Goal: Information Seeking & Learning: Learn about a topic

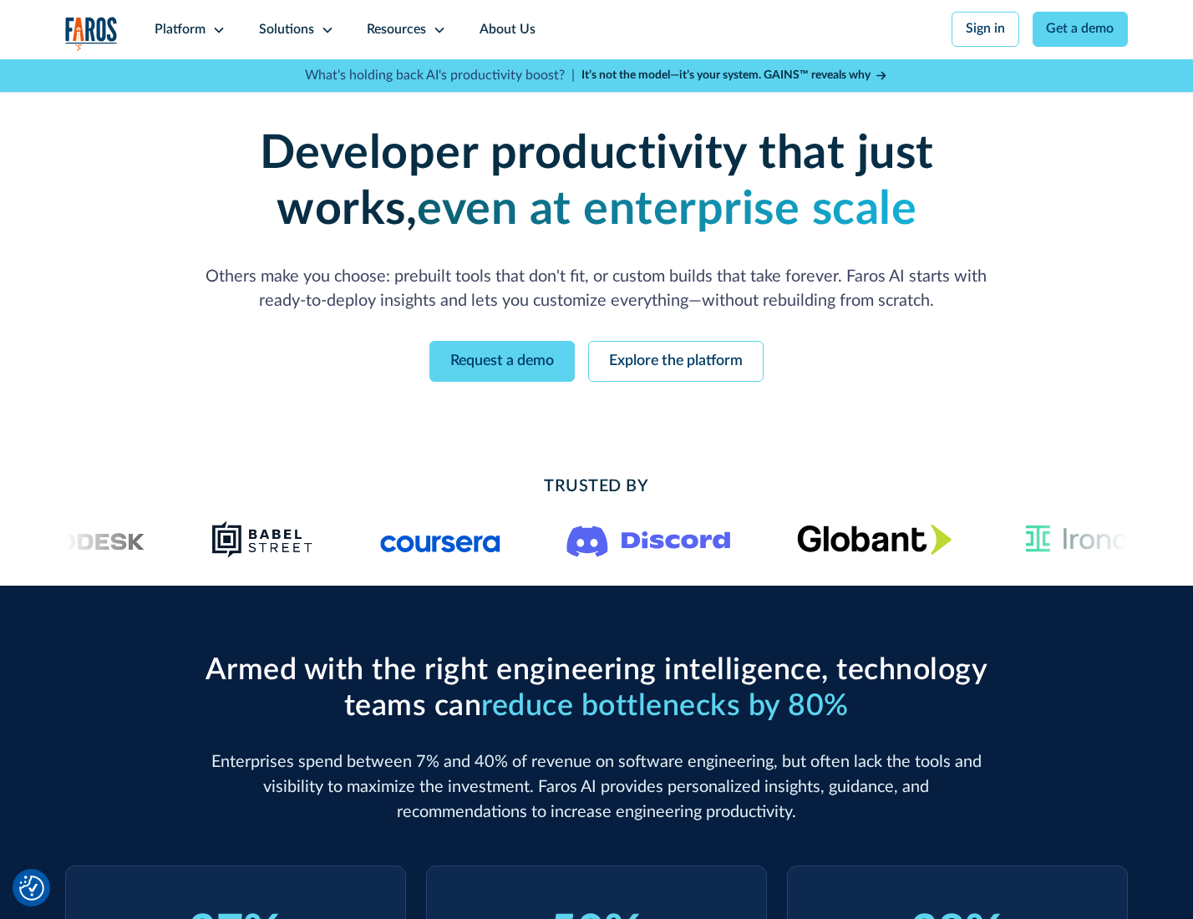
click at [216, 29] on icon at bounding box center [218, 29] width 13 height 13
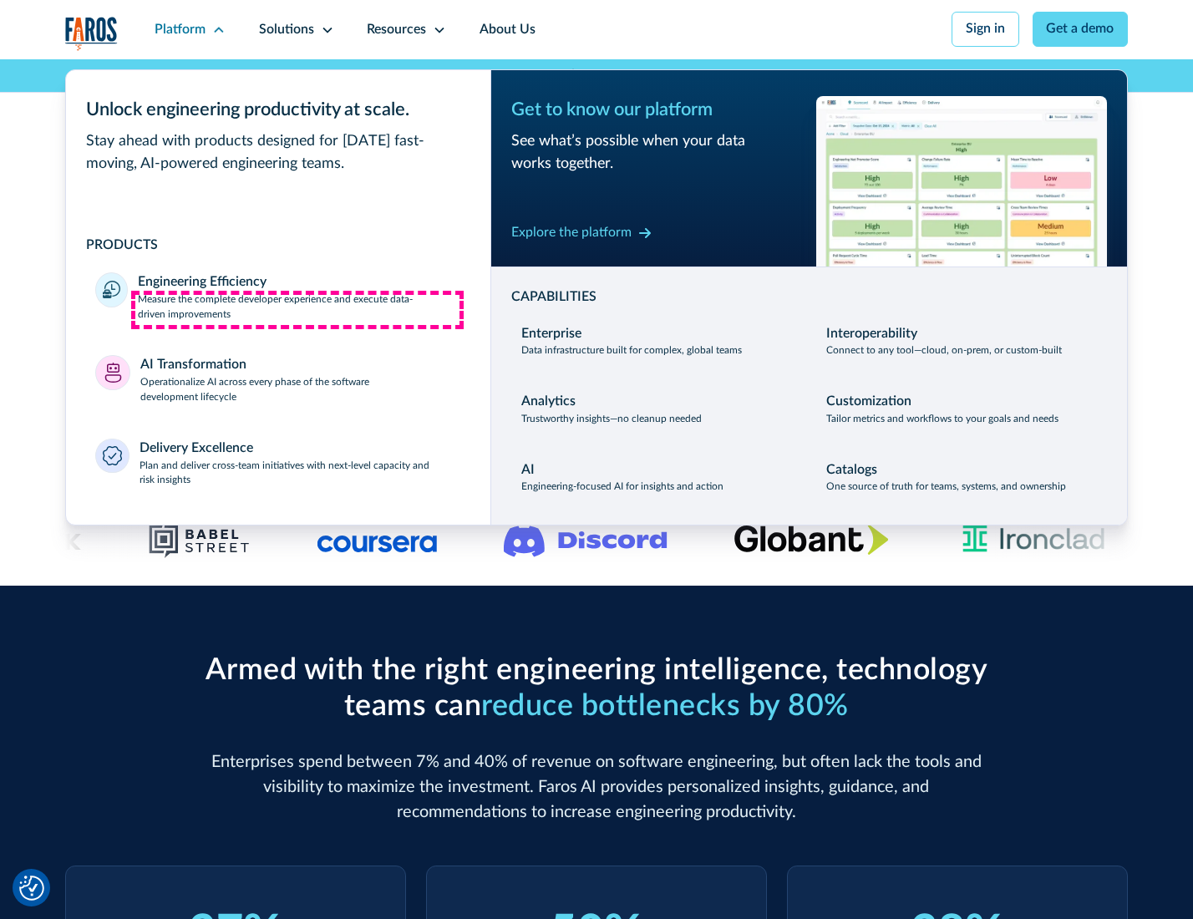
click at [297, 309] on p "Measure the complete developer experience and execute data-driven improvements" at bounding box center [299, 307] width 323 height 30
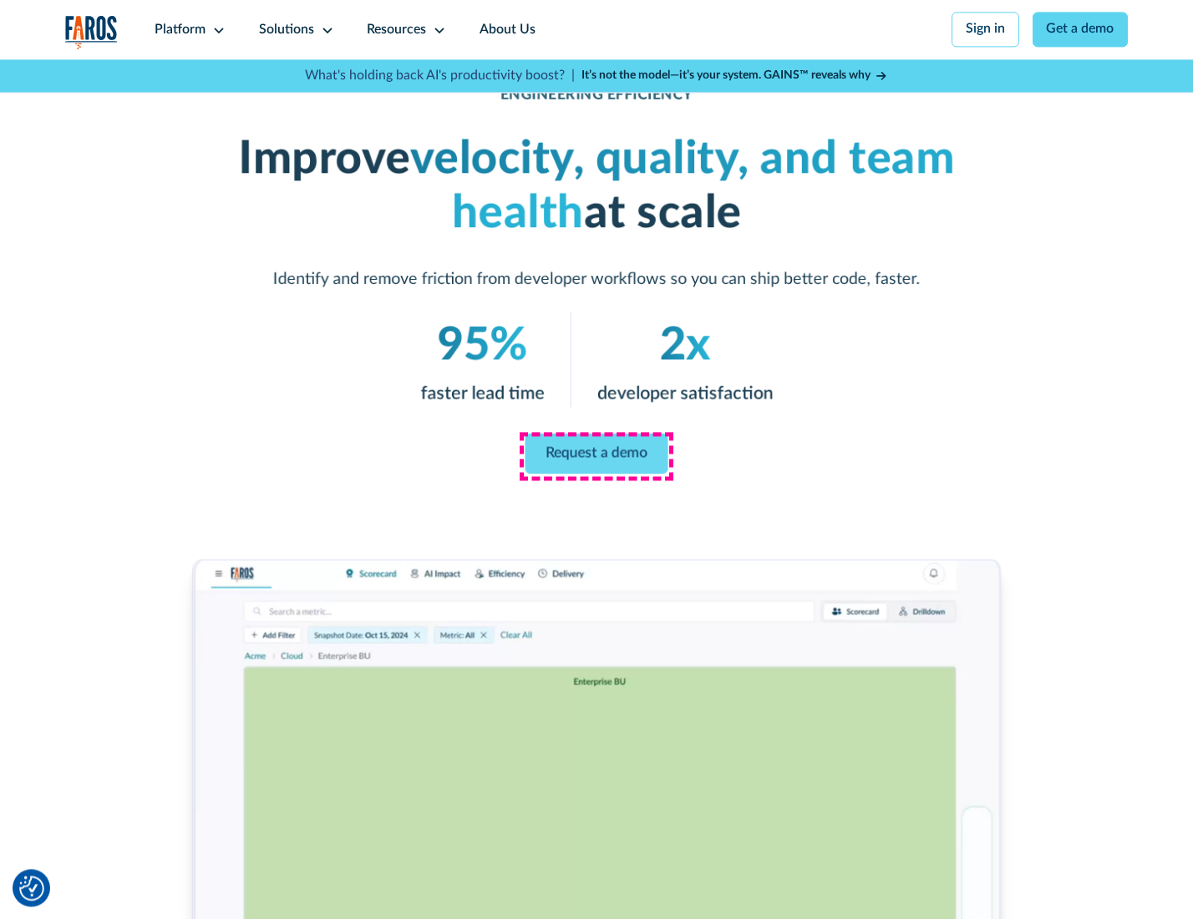
click at [596, 455] on link "Request a demo" at bounding box center [597, 454] width 143 height 40
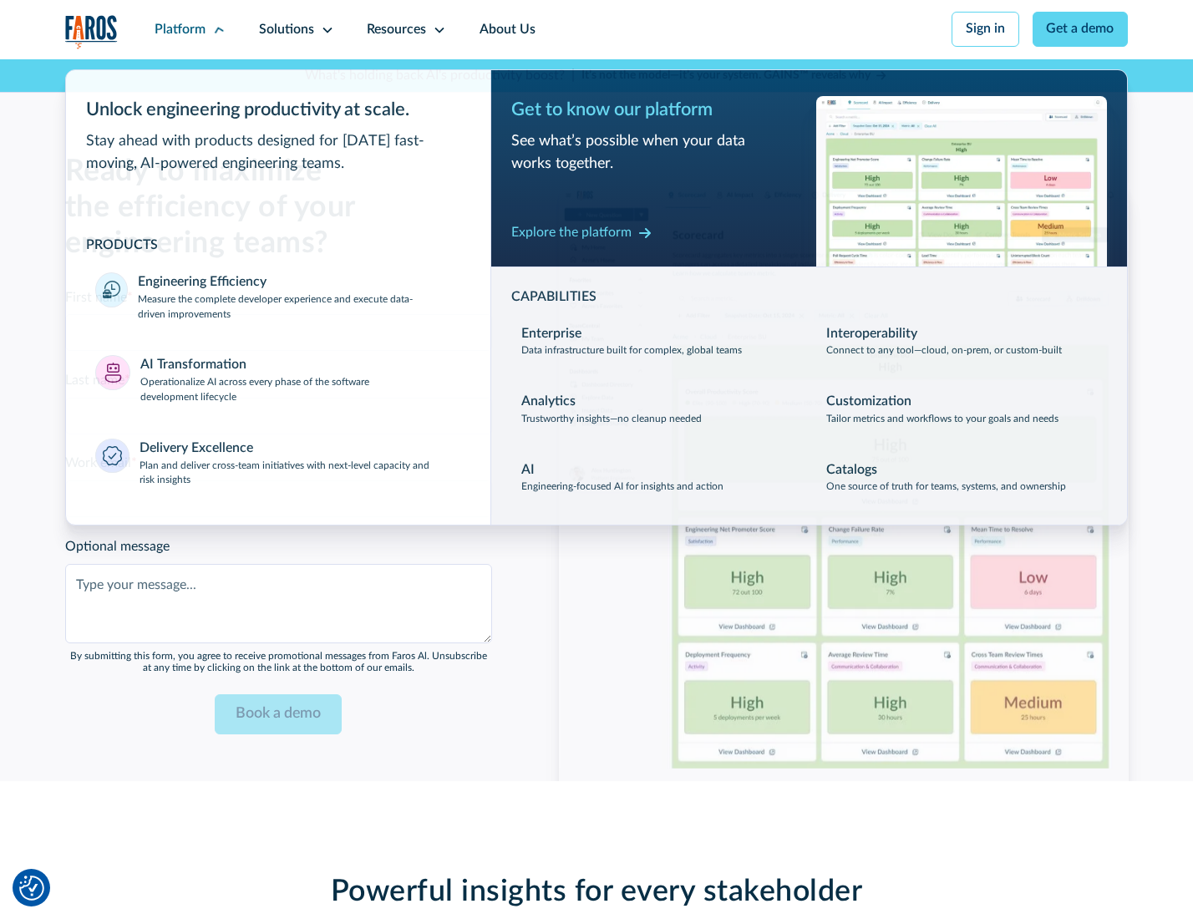
scroll to position [3638, 0]
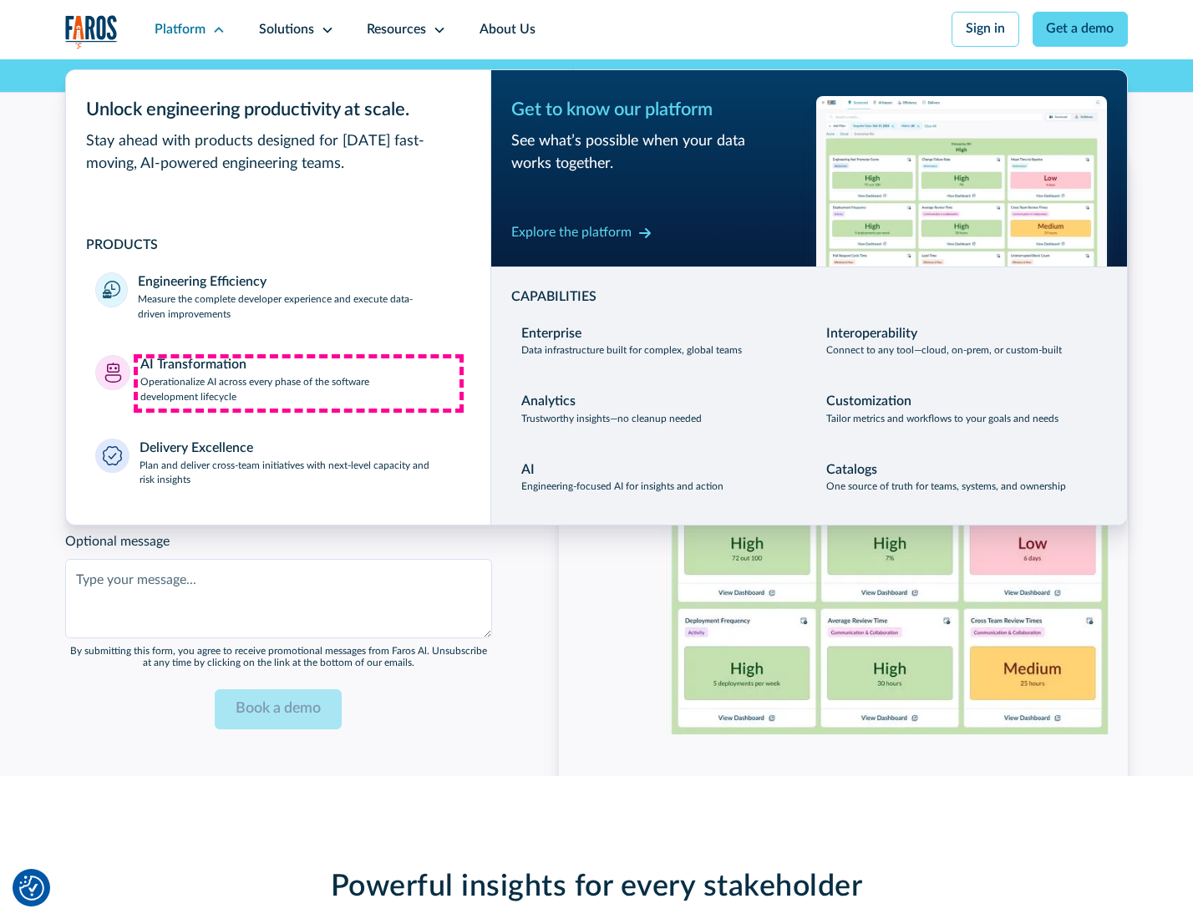
click at [298, 383] on p "Operationalize AI across every phase of the software development lifecycle" at bounding box center [300, 390] width 321 height 30
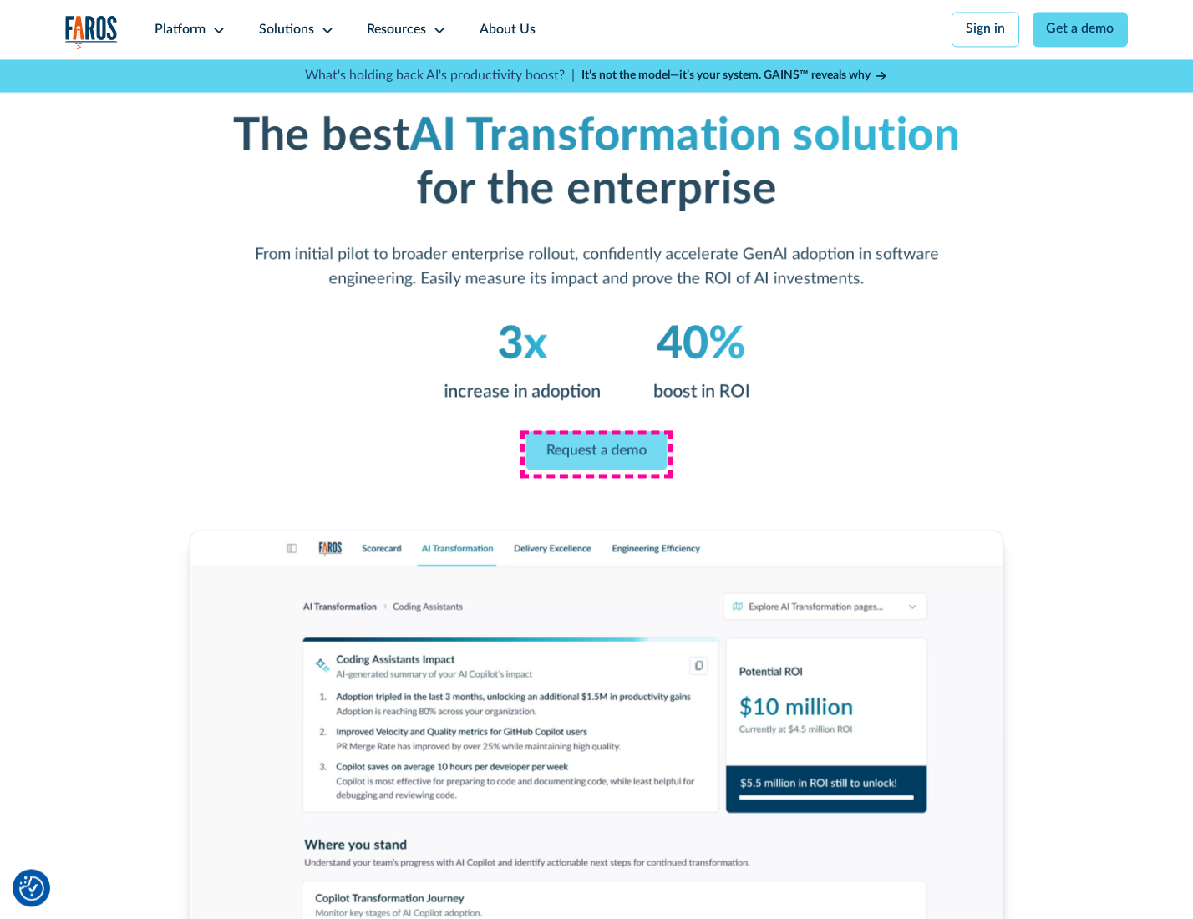
click at [596, 454] on link "Request a demo" at bounding box center [596, 450] width 141 height 39
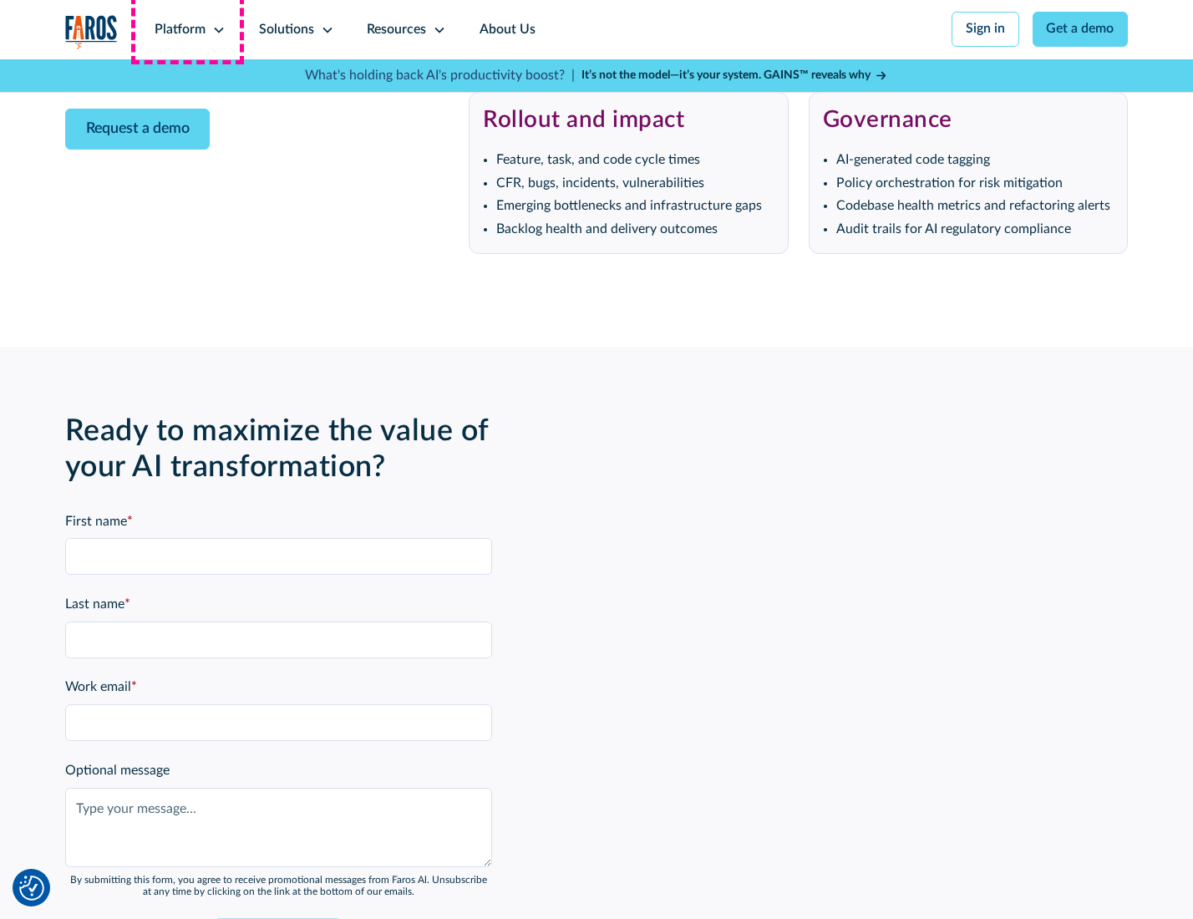
click at [187, 29] on div "Platform" at bounding box center [180, 30] width 51 height 20
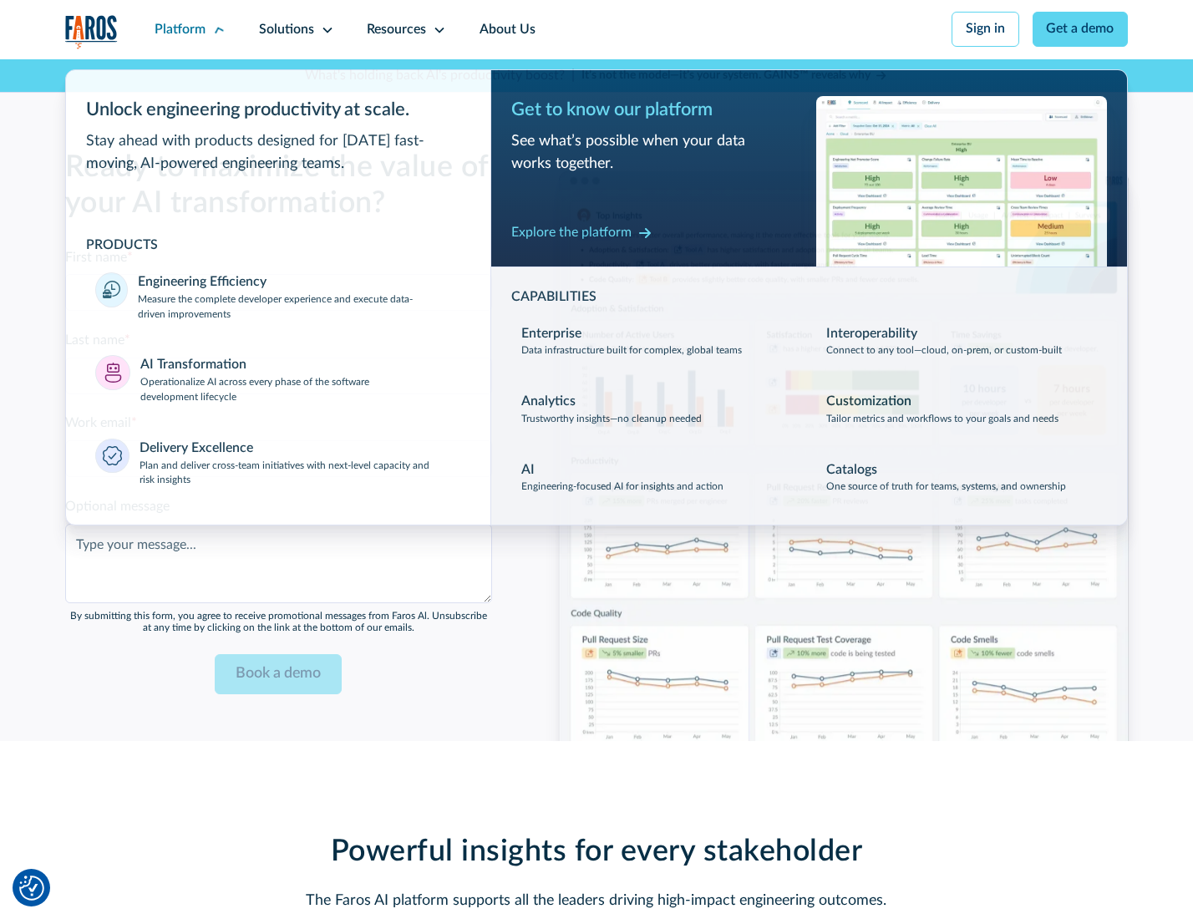
scroll to position [4040, 0]
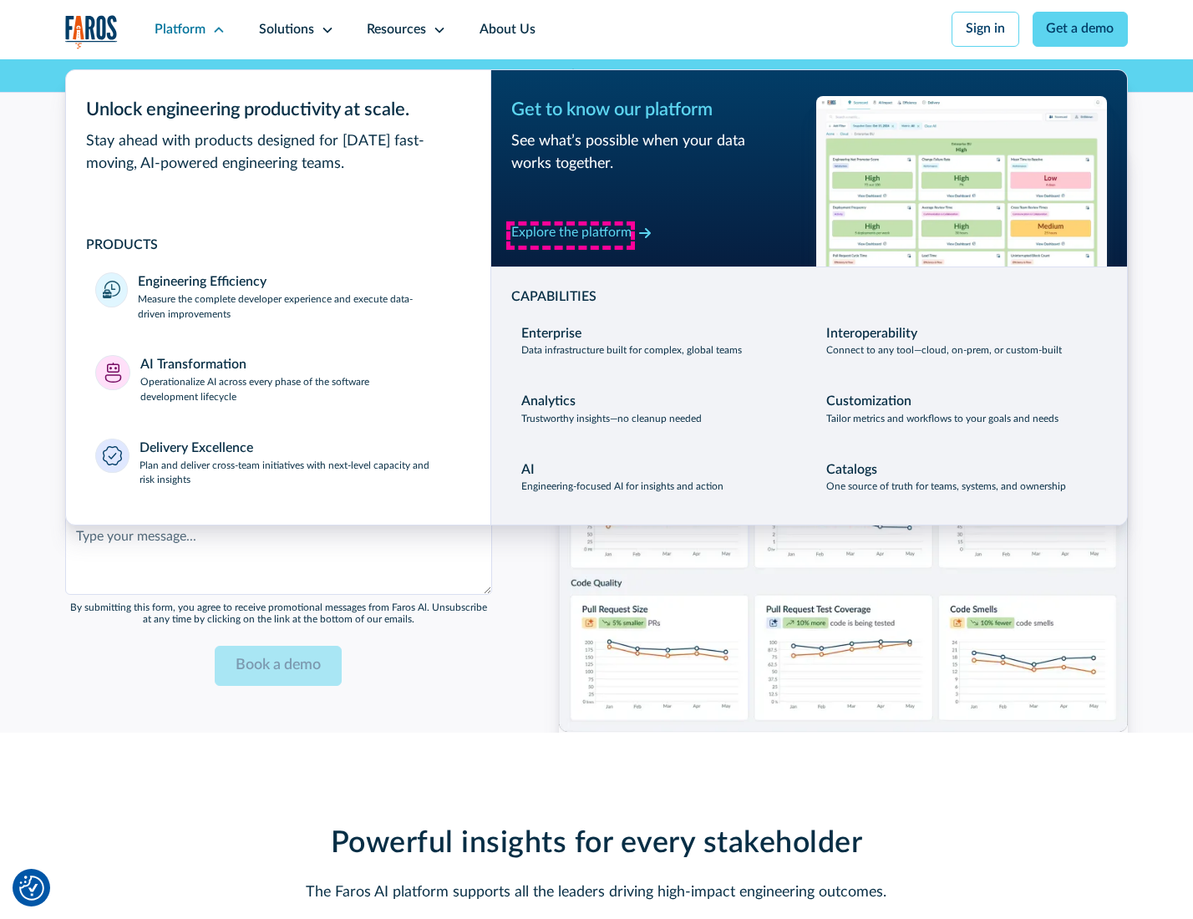
click at [571, 235] on div "Explore the platform" at bounding box center [571, 233] width 120 height 20
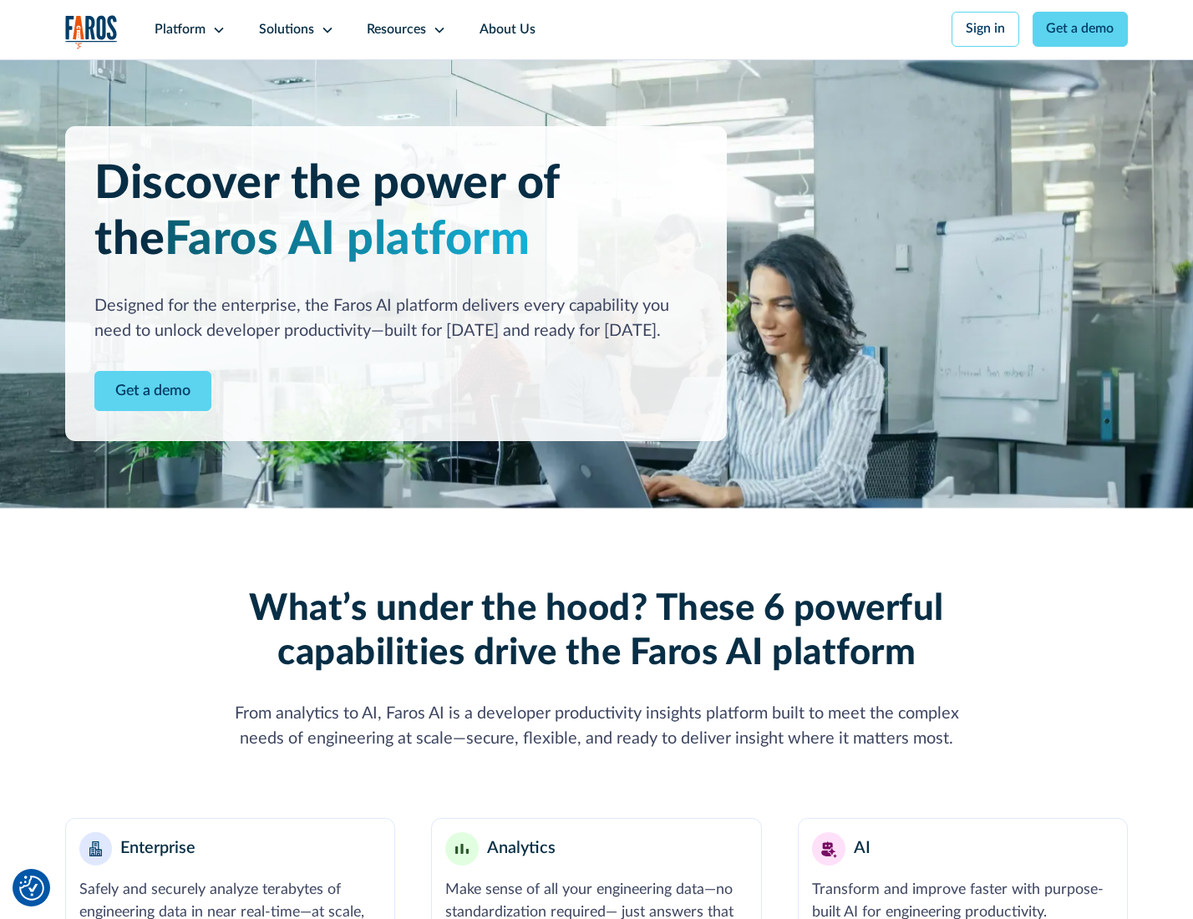
click at [151, 393] on link "Get a demo" at bounding box center [152, 391] width 117 height 41
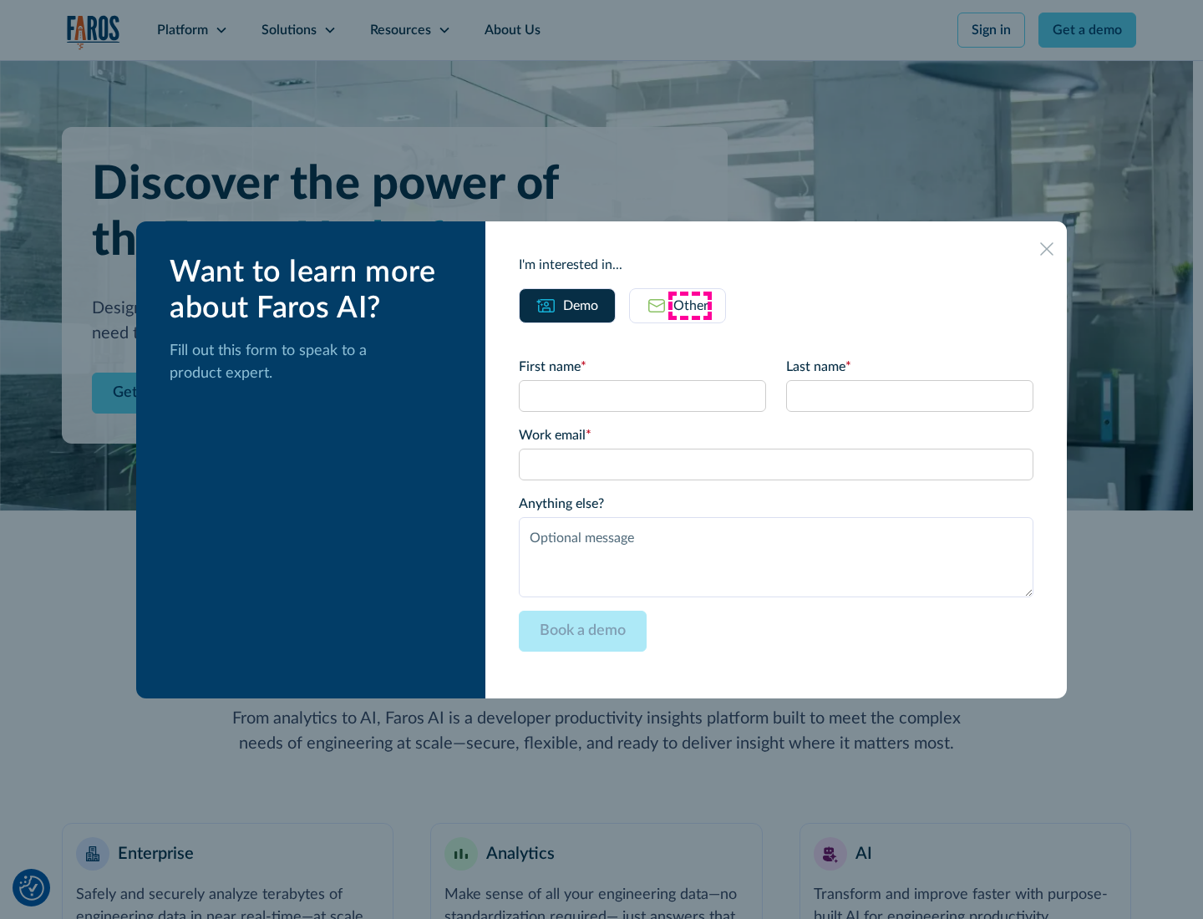
click at [690, 305] on div "Other" at bounding box center [691, 306] width 35 height 20
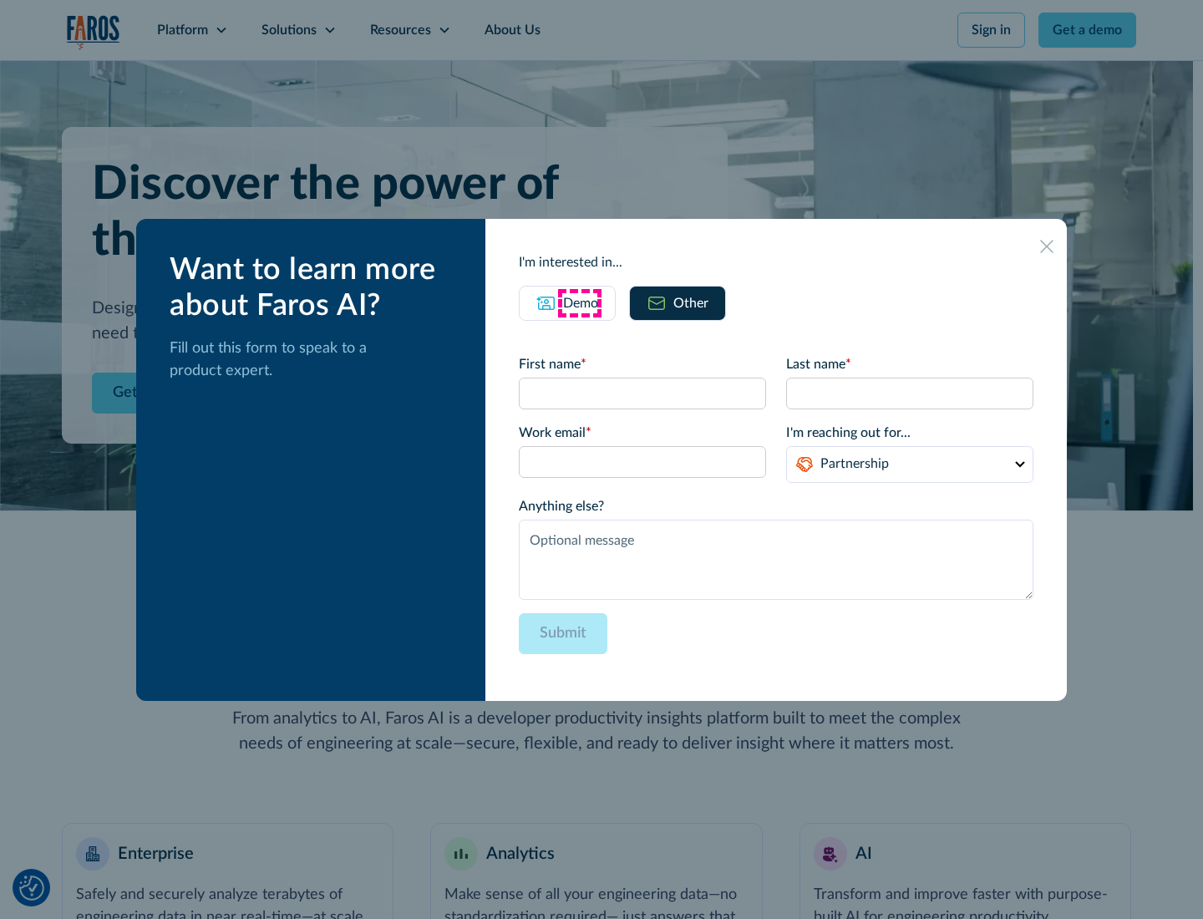
click at [579, 303] on div "Demo" at bounding box center [580, 303] width 35 height 20
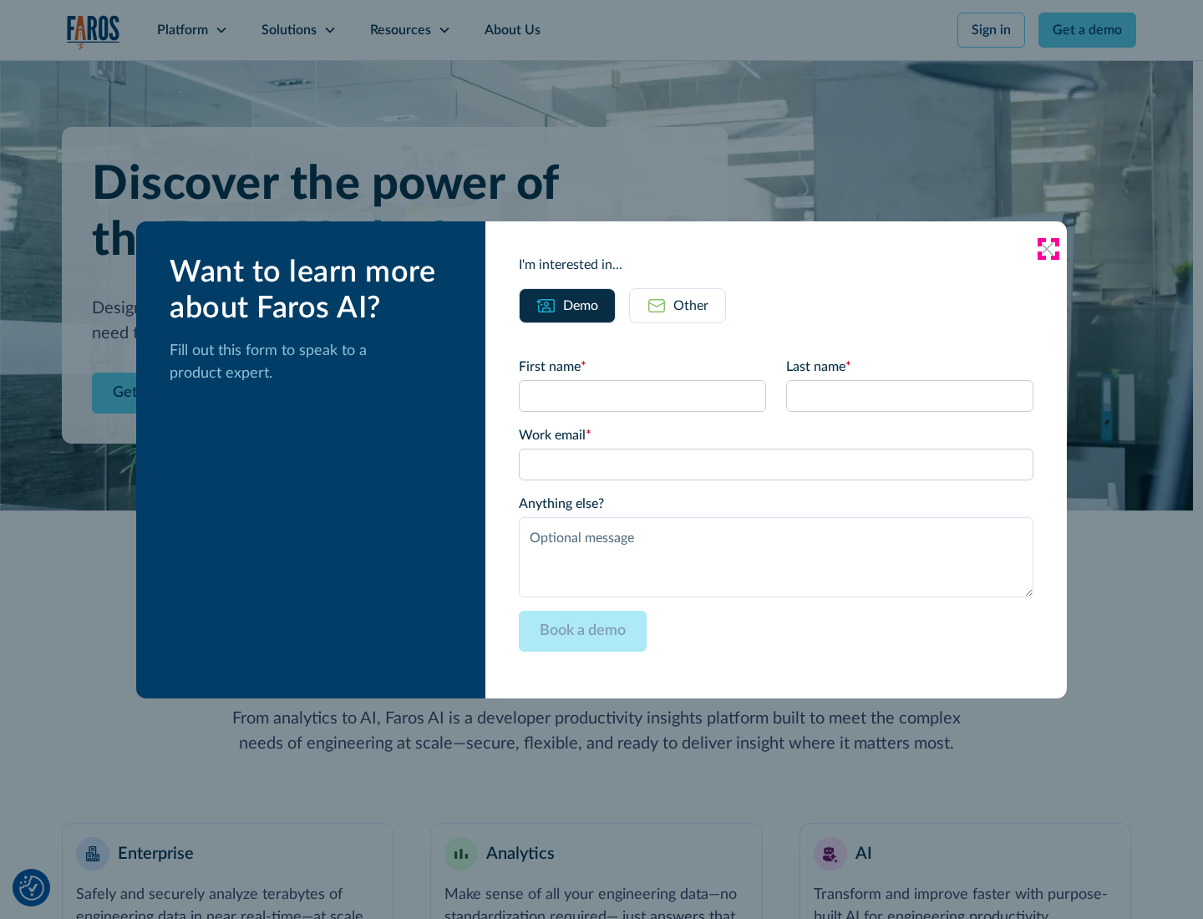
click at [1048, 248] on icon at bounding box center [1046, 248] width 13 height 13
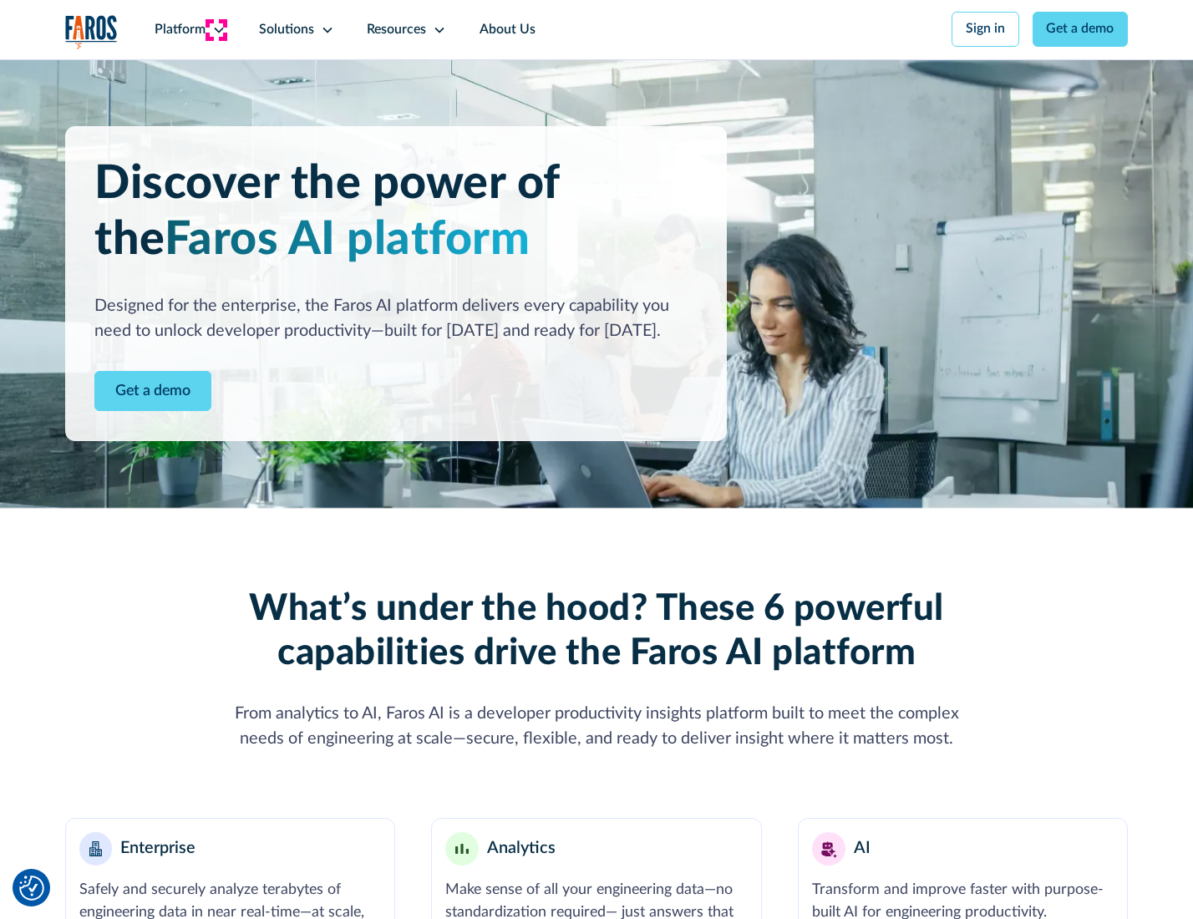
click at [216, 29] on icon at bounding box center [218, 29] width 13 height 13
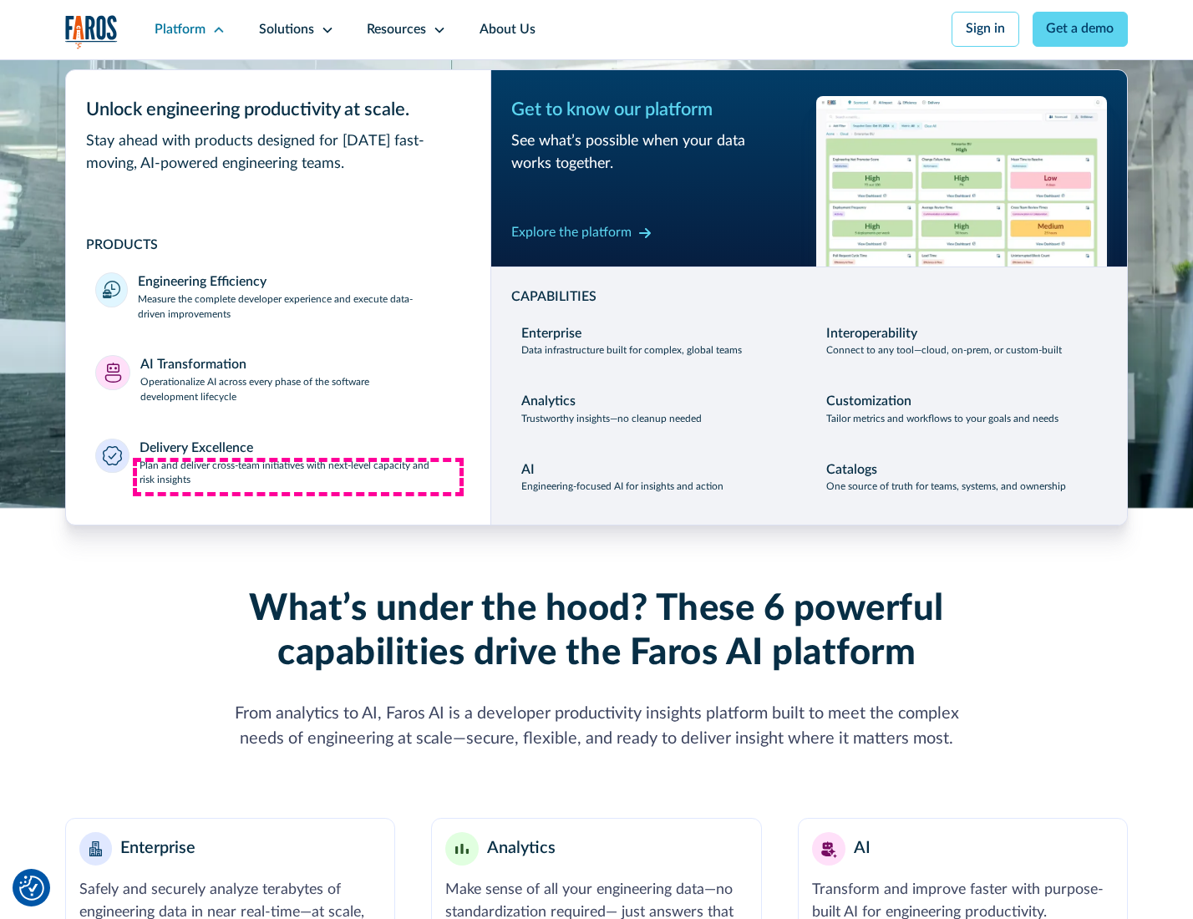
click at [298, 476] on p "Plan and deliver cross-team initiatives with next-level capacity and risk insig…" at bounding box center [301, 474] width 322 height 30
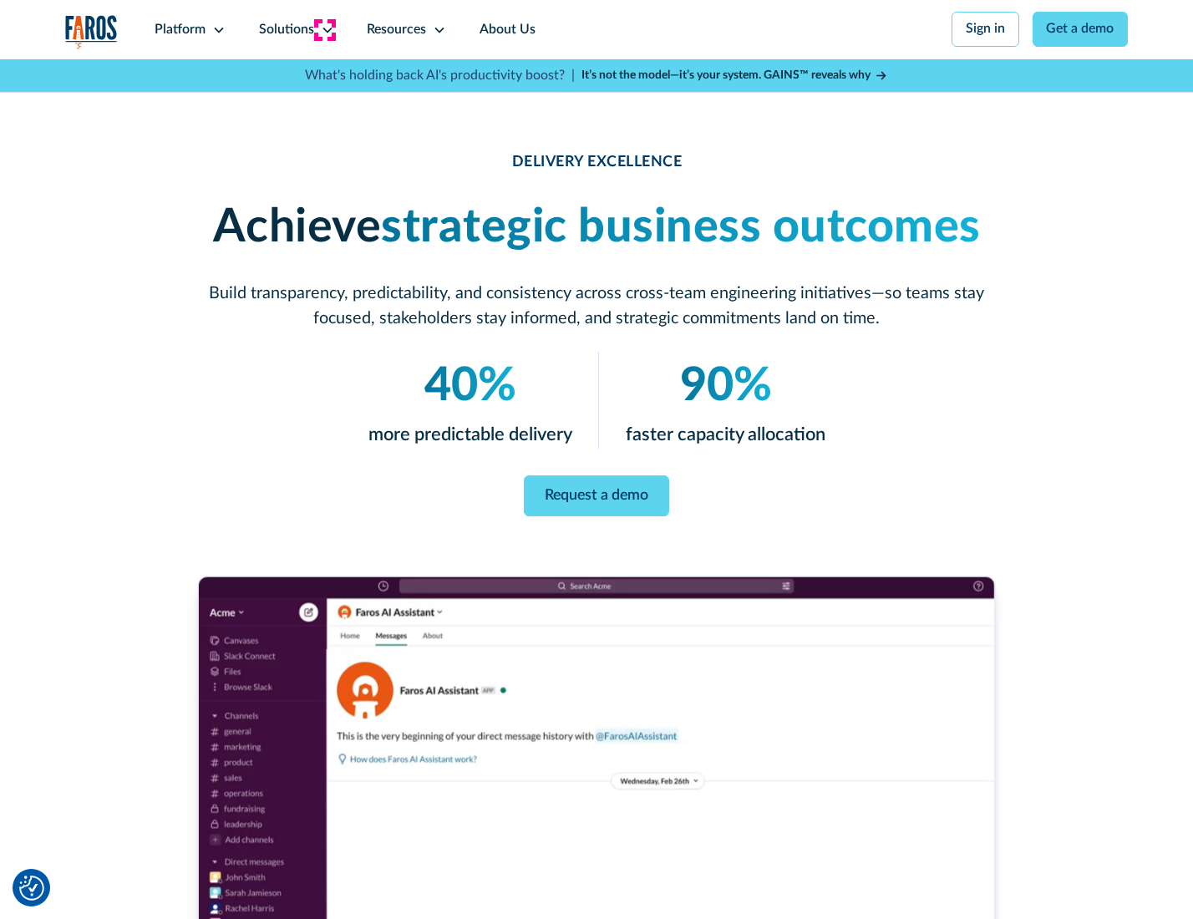
click at [324, 29] on icon at bounding box center [327, 29] width 13 height 13
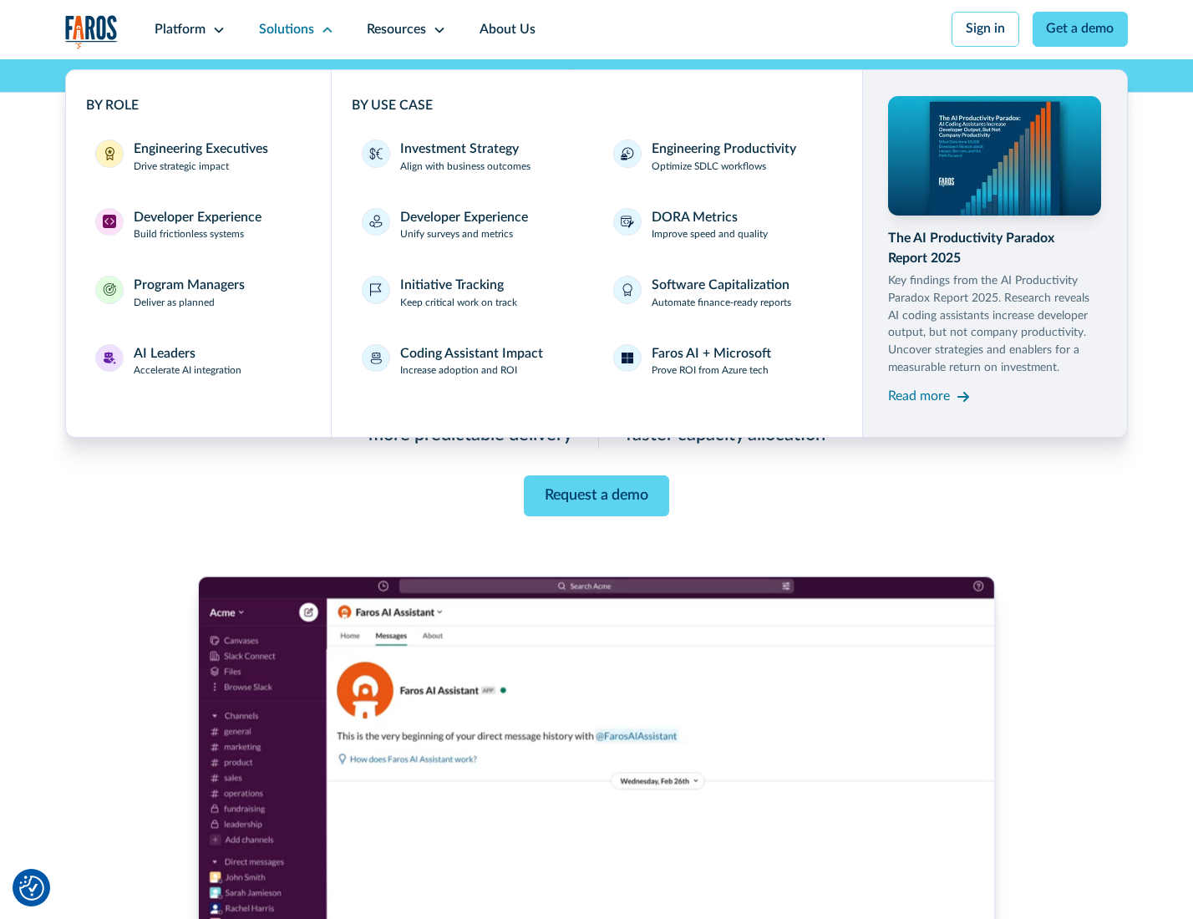
click at [196, 158] on div "Engineering Executives" at bounding box center [201, 150] width 135 height 20
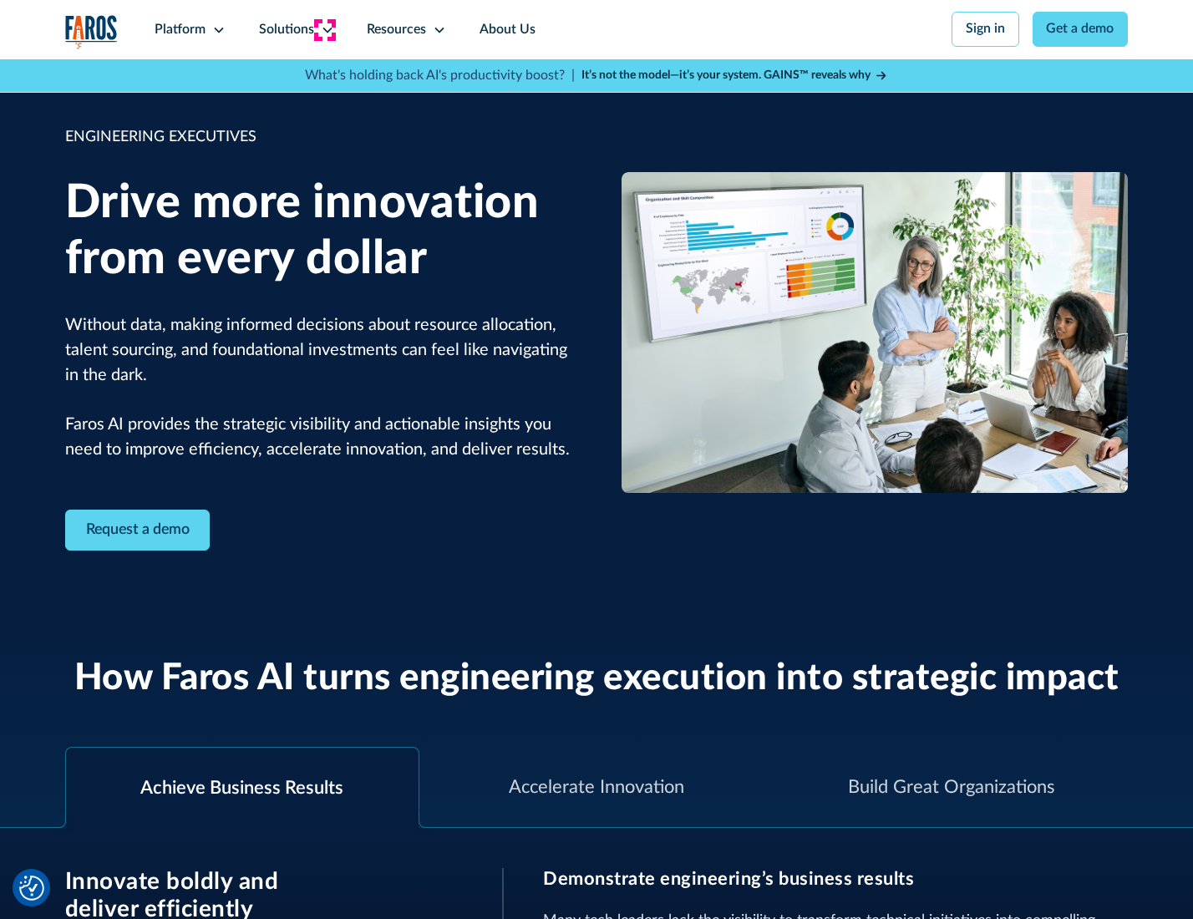
click at [324, 29] on icon at bounding box center [327, 29] width 13 height 13
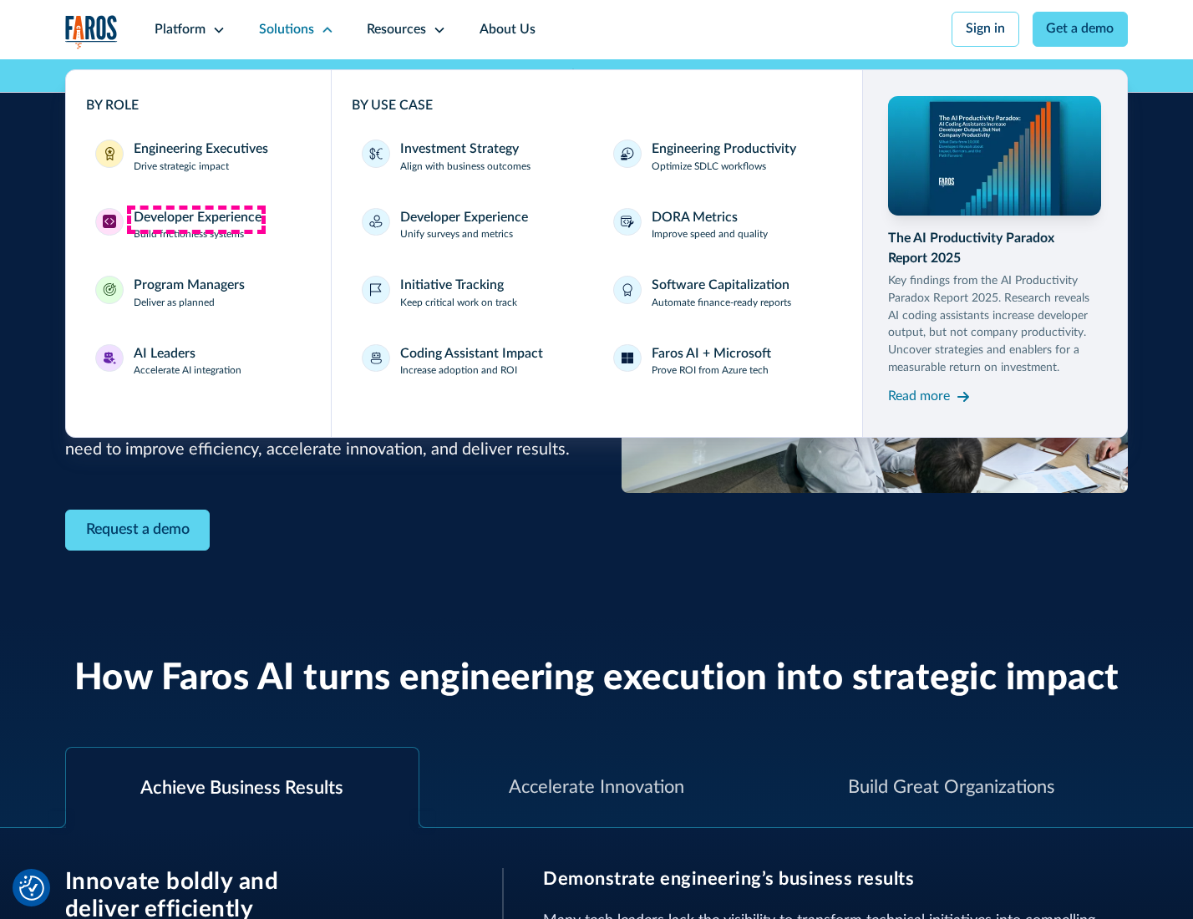
click at [196, 219] on div "Developer Experience" at bounding box center [198, 218] width 128 height 20
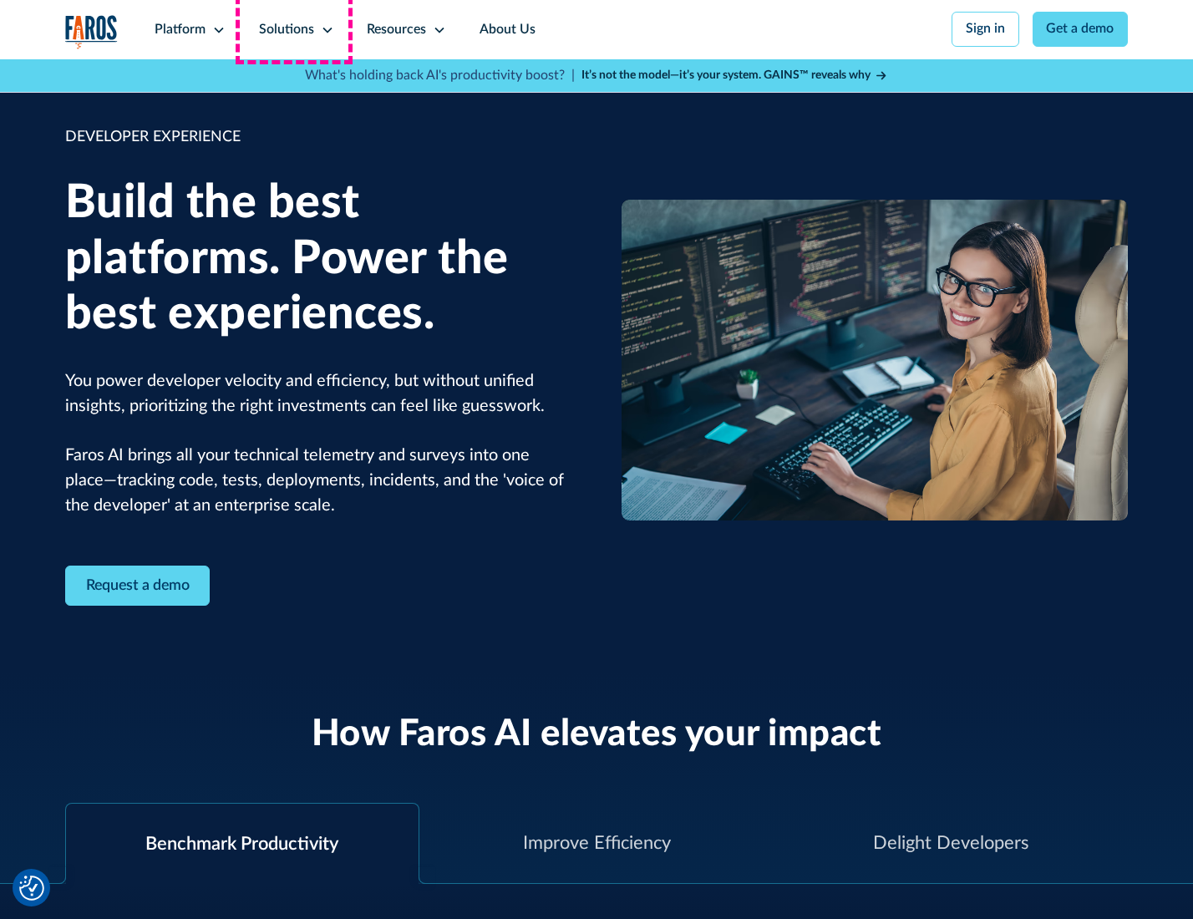
click at [294, 29] on div "Solutions" at bounding box center [286, 30] width 55 height 20
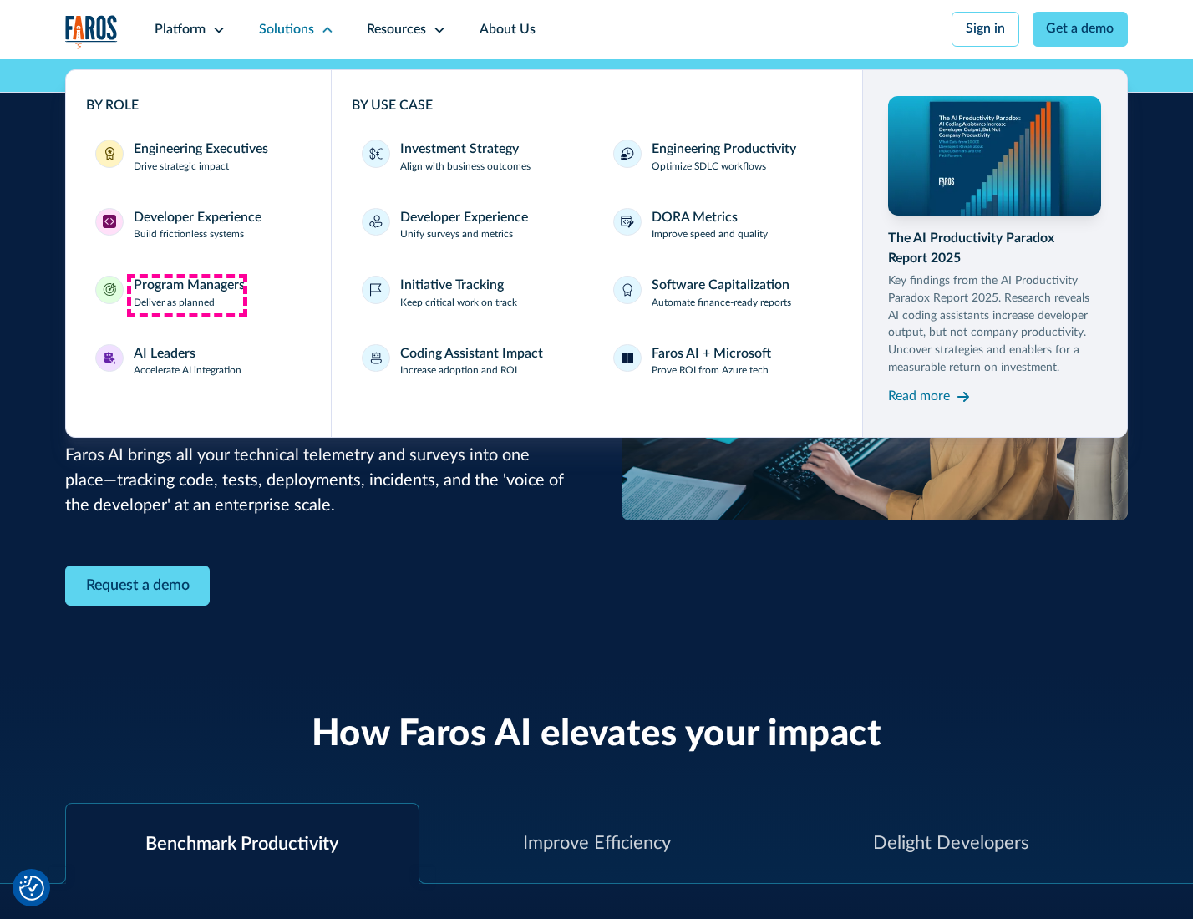
click at [186, 295] on div "Program Managers" at bounding box center [189, 286] width 111 height 20
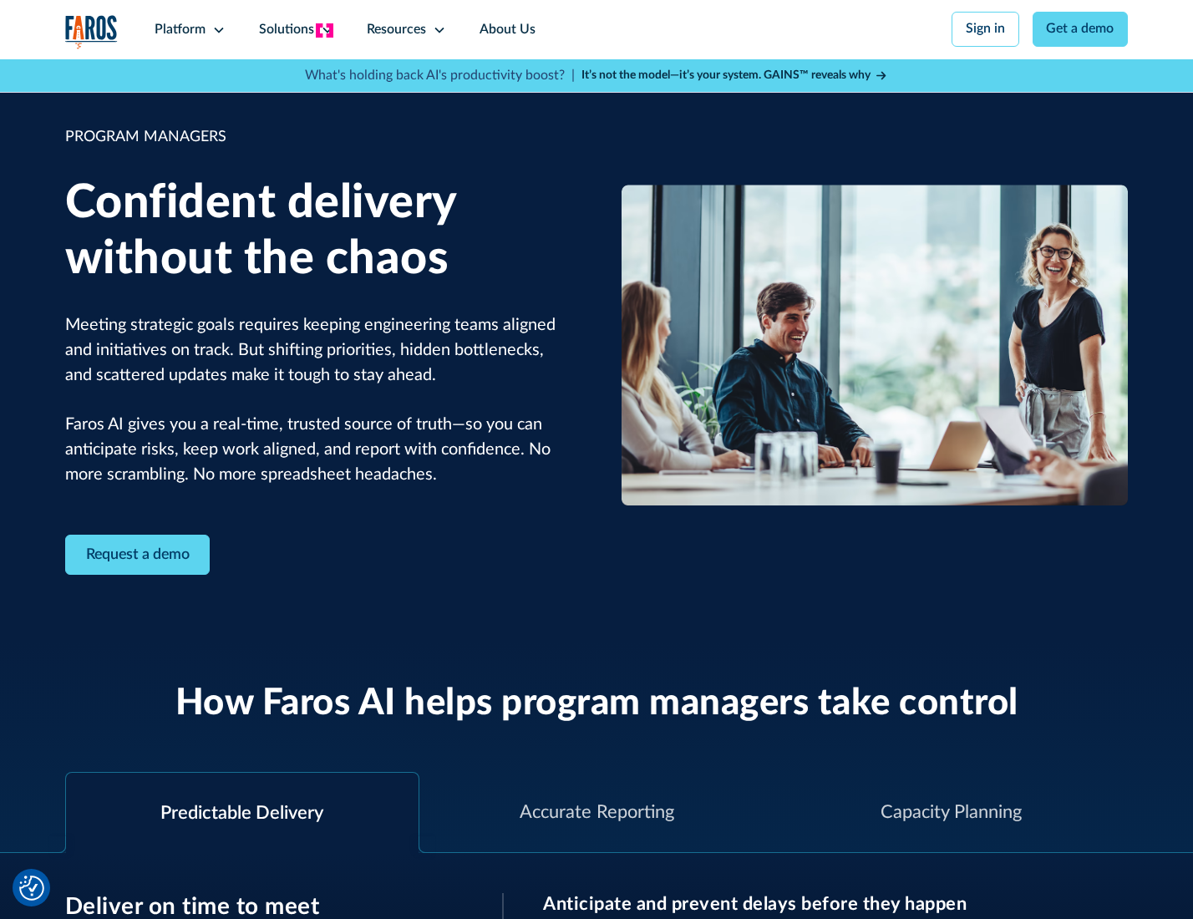
click at [324, 30] on icon at bounding box center [327, 29] width 13 height 13
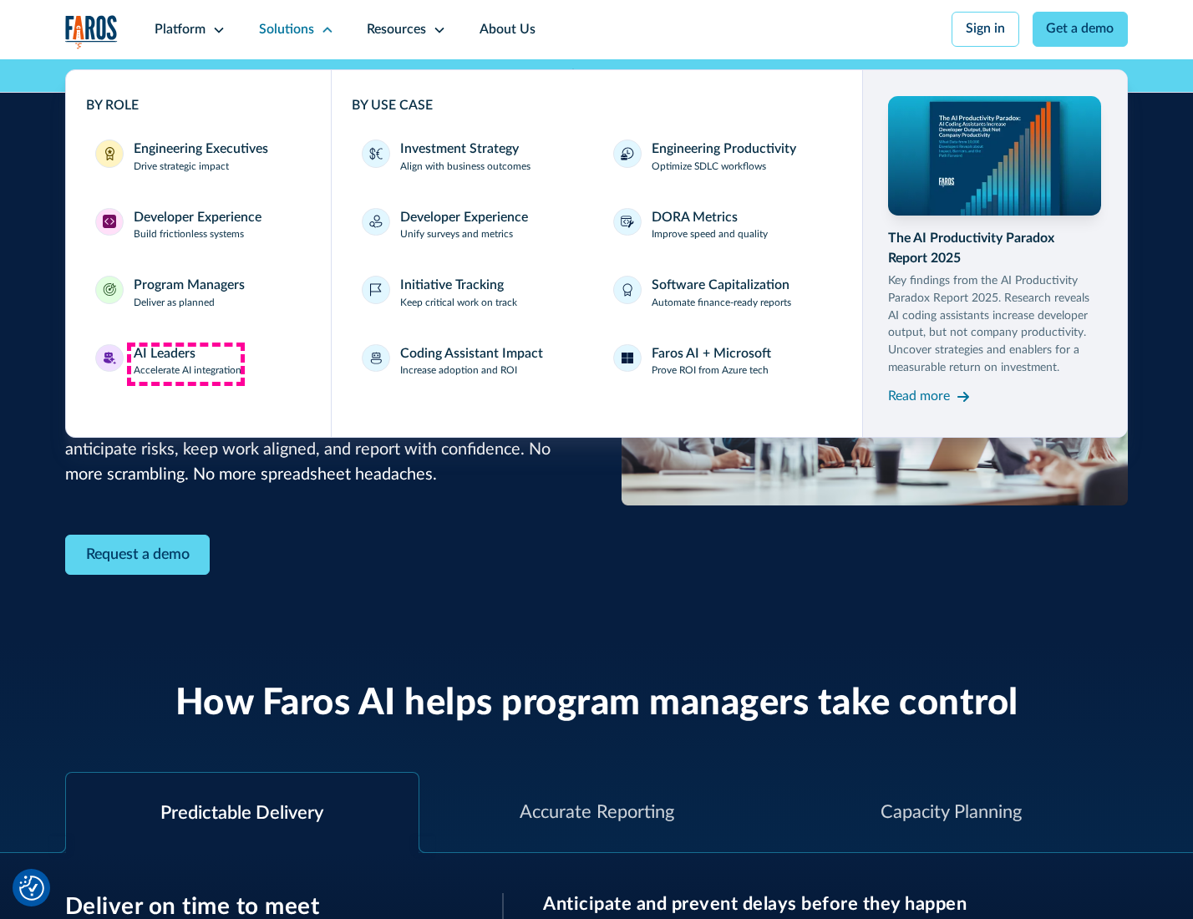
click at [186, 364] on div "AI Leaders" at bounding box center [165, 354] width 62 height 20
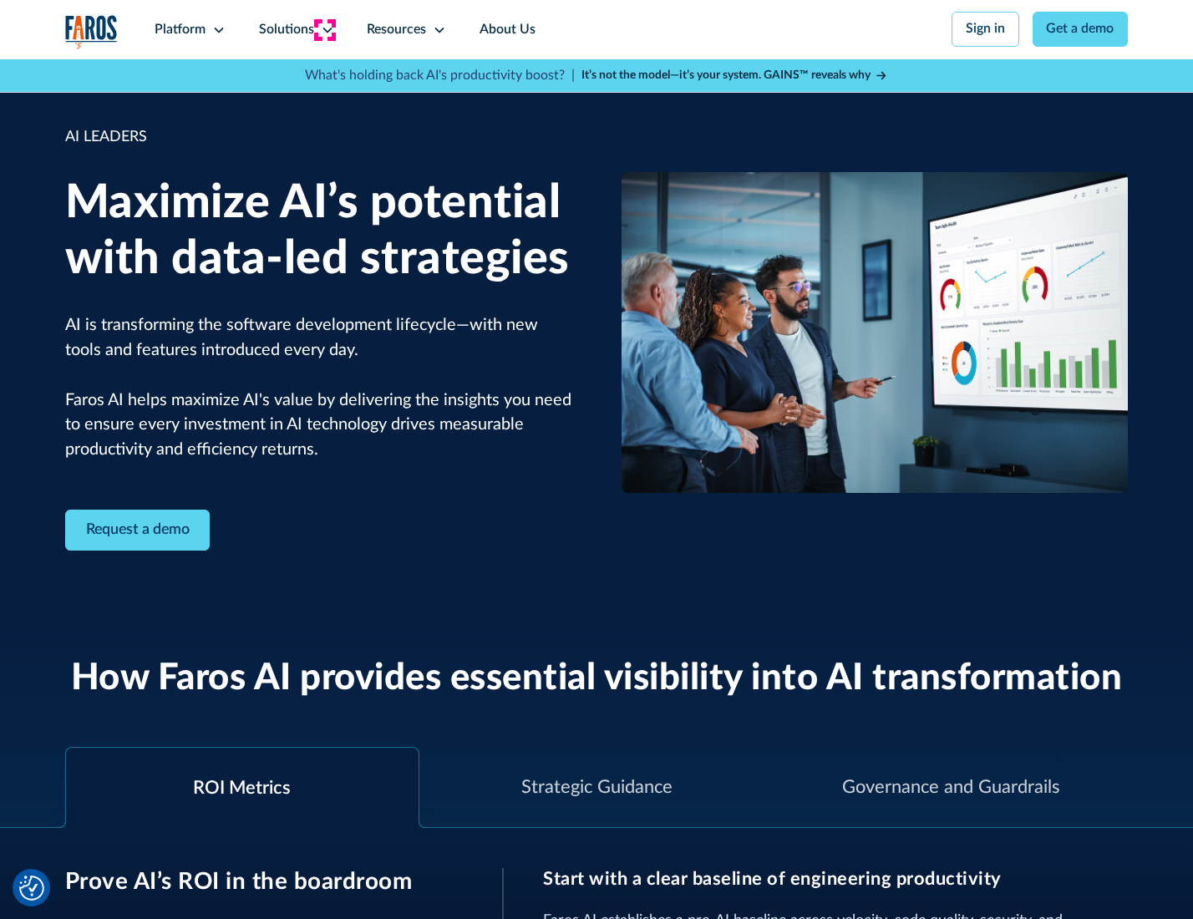
click at [324, 29] on icon at bounding box center [327, 29] width 13 height 13
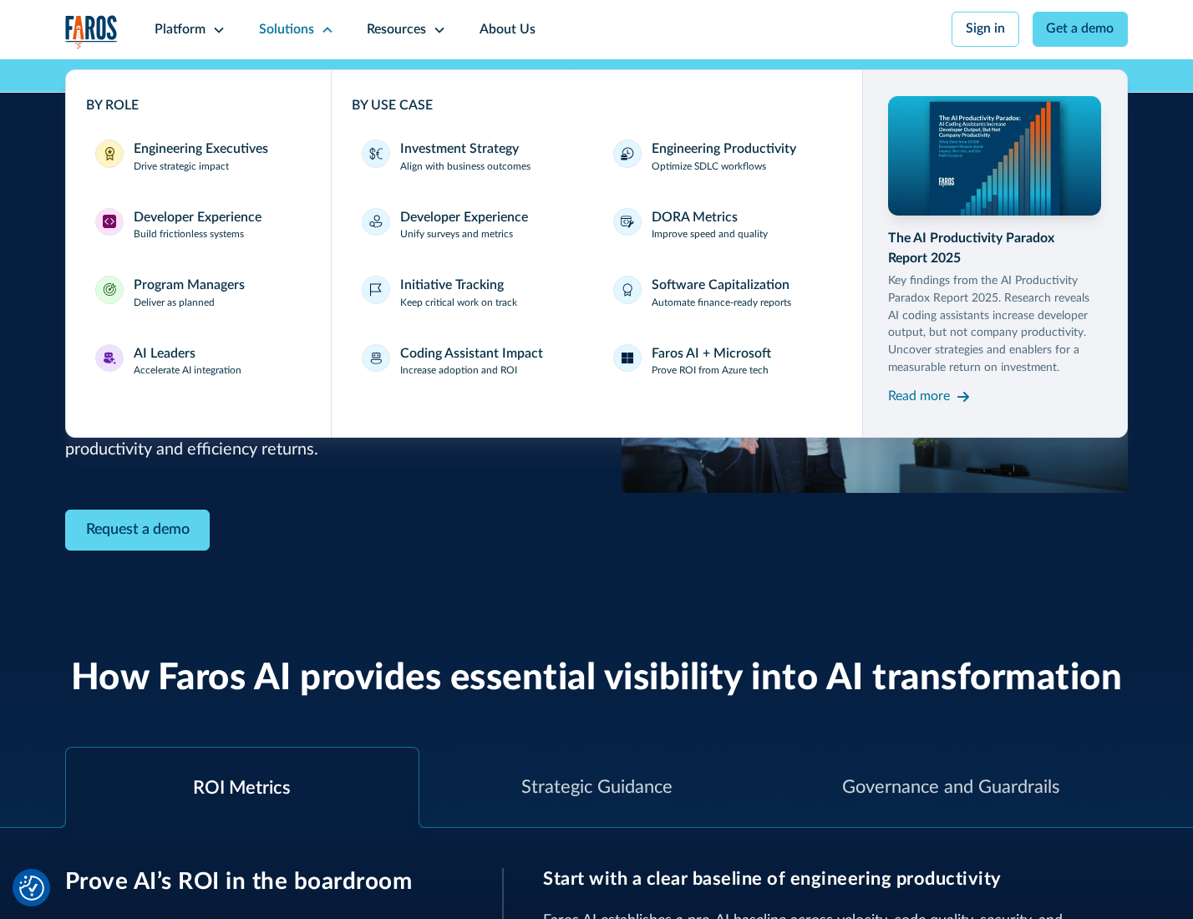
click at [458, 150] on div "Investment Strategy" at bounding box center [459, 150] width 119 height 20
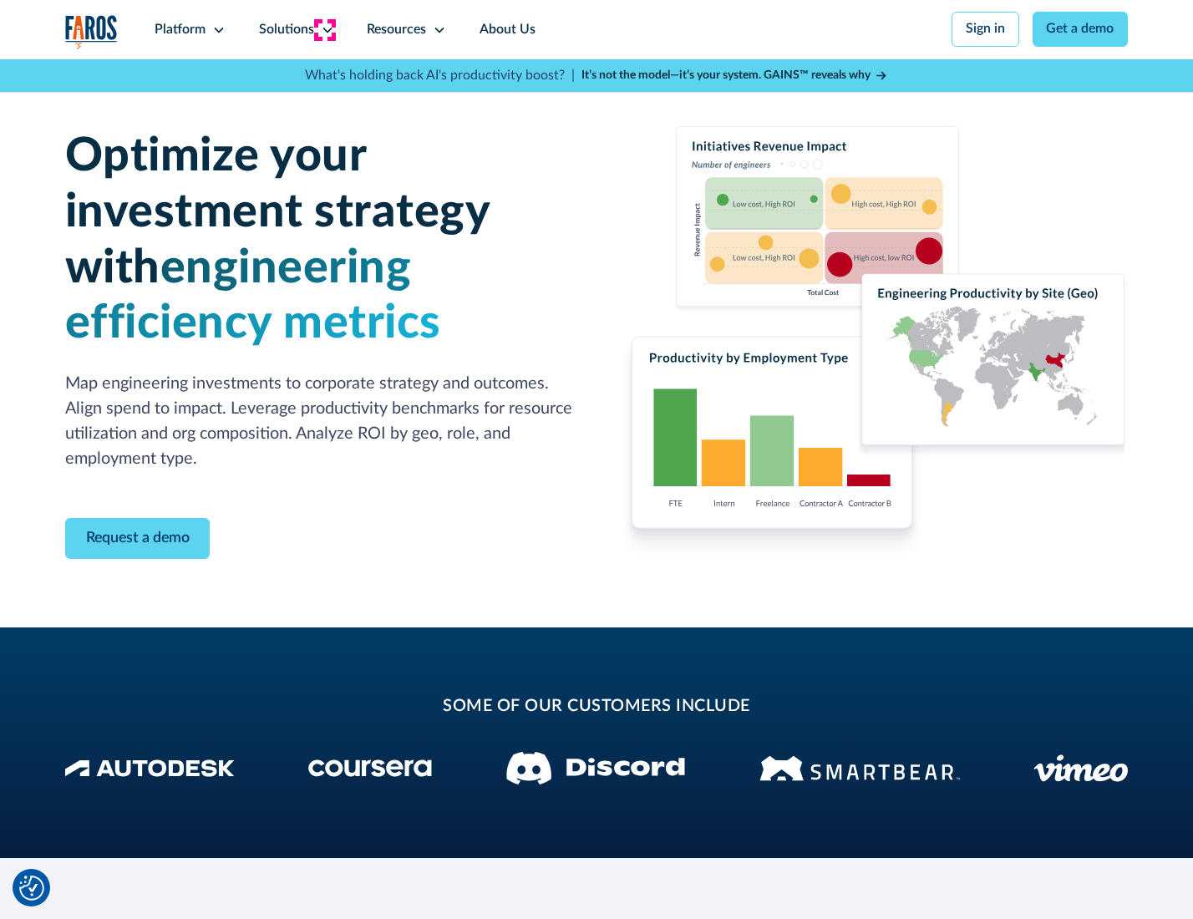
click at [324, 29] on icon at bounding box center [327, 29] width 13 height 13
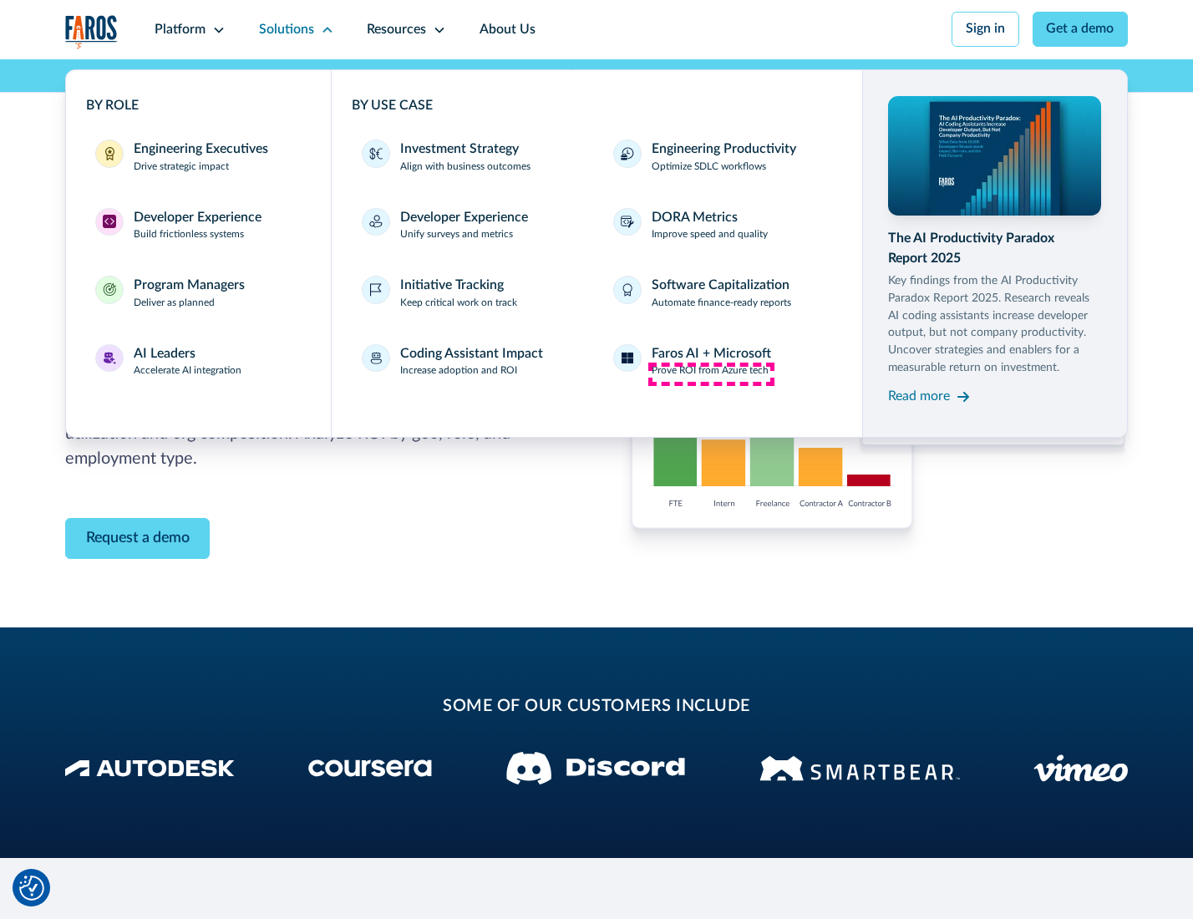
click at [711, 374] on p "Prove ROI from Azure tech" at bounding box center [710, 371] width 117 height 15
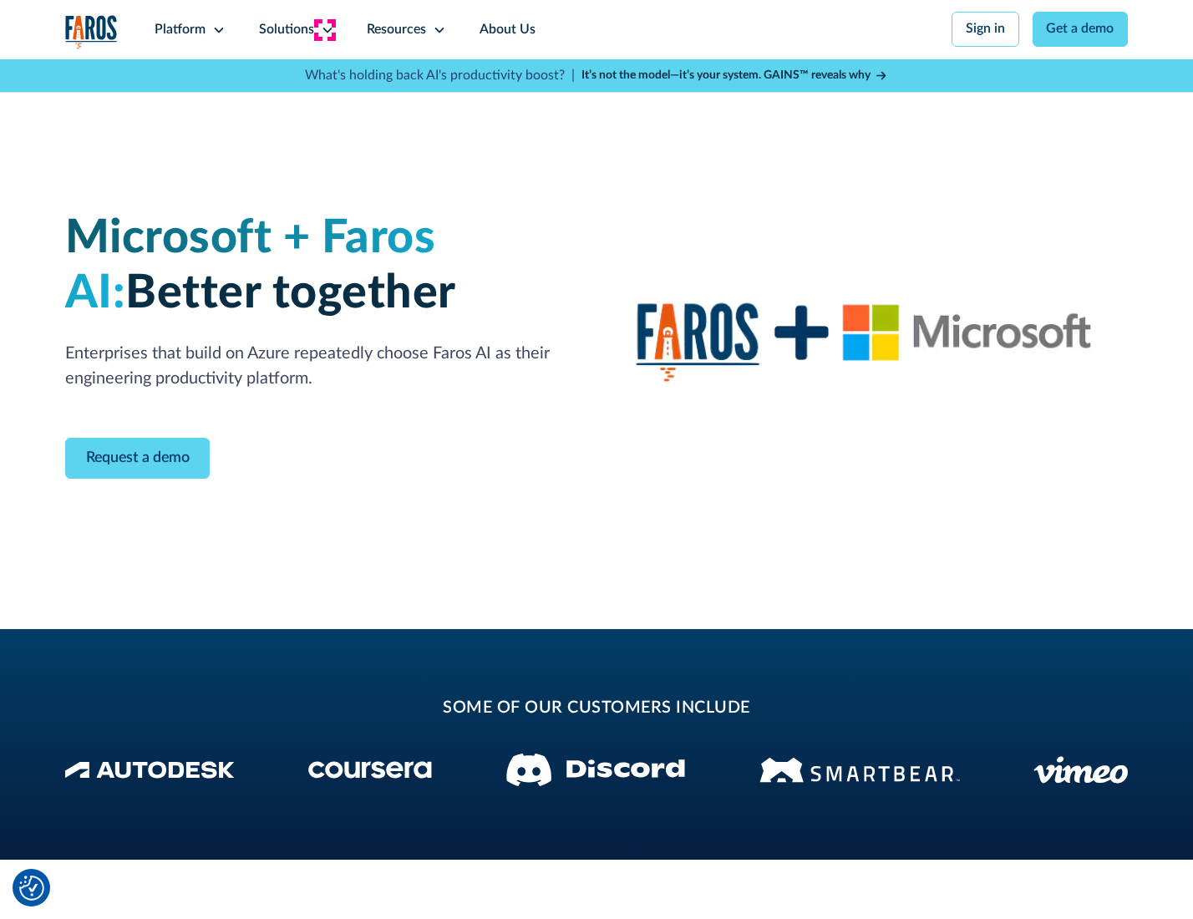
click at [324, 29] on icon at bounding box center [327, 29] width 13 height 13
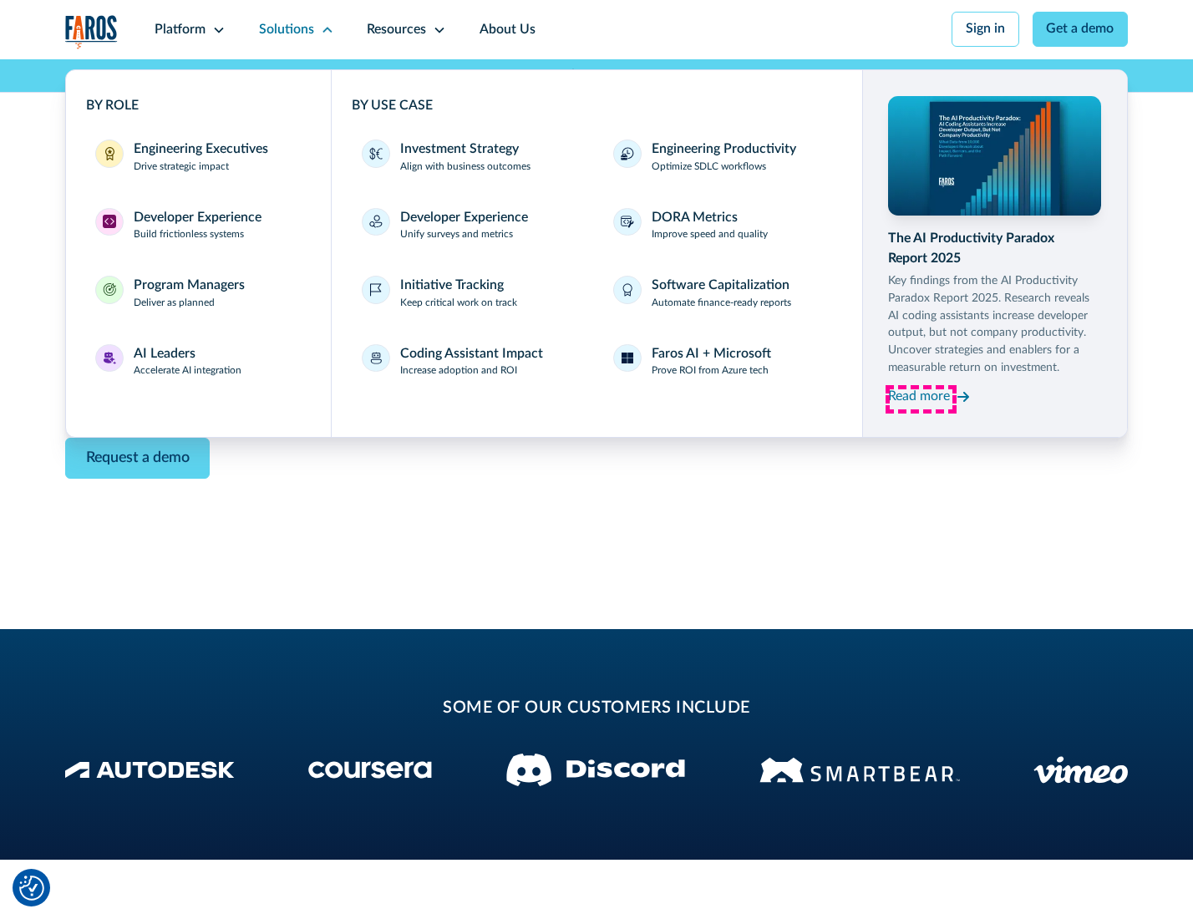
click at [921, 399] on div "Read more" at bounding box center [919, 397] width 62 height 20
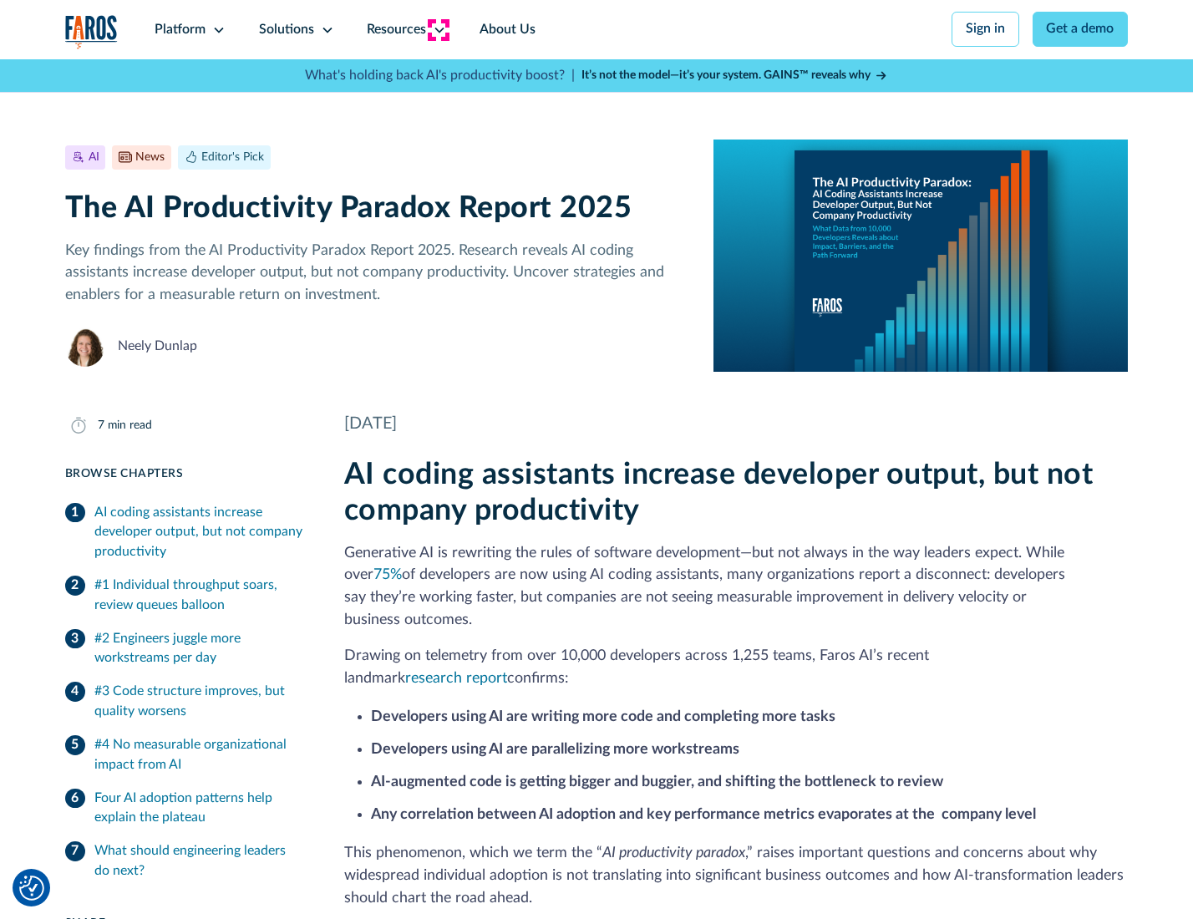
click at [438, 29] on icon at bounding box center [439, 29] width 13 height 13
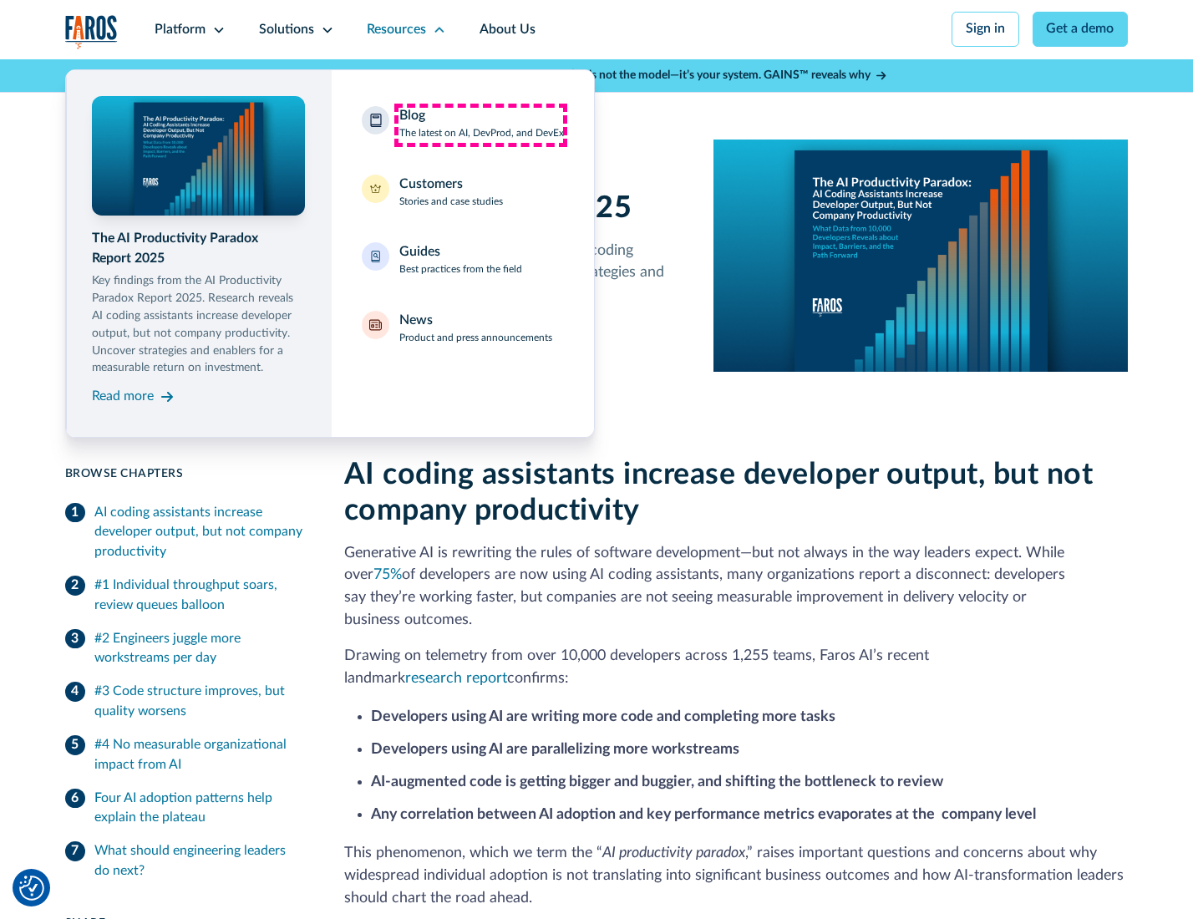
click at [480, 125] on div "Blog The latest on AI, DevProd, and DevEx" at bounding box center [481, 123] width 165 height 35
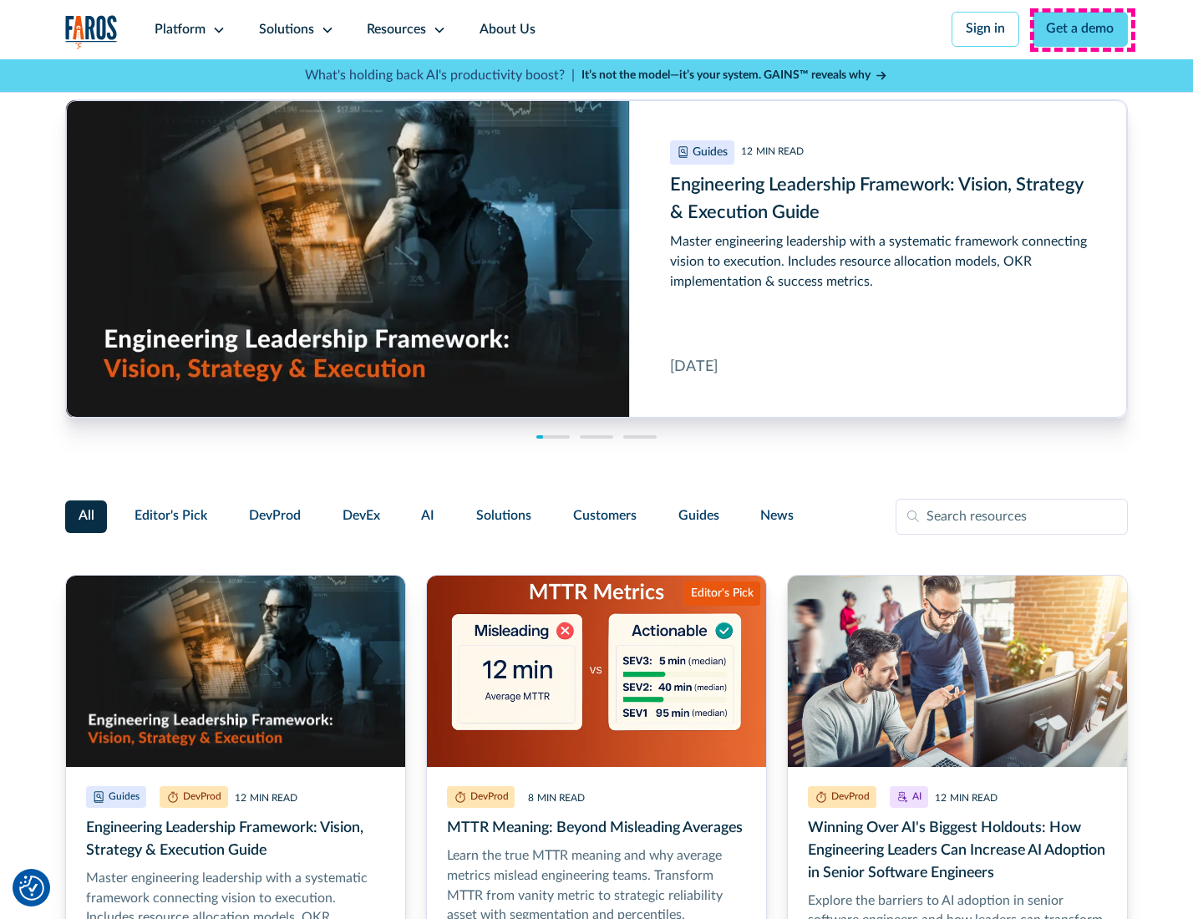
click at [1082, 29] on link "Get a demo" at bounding box center [1081, 29] width 96 height 35
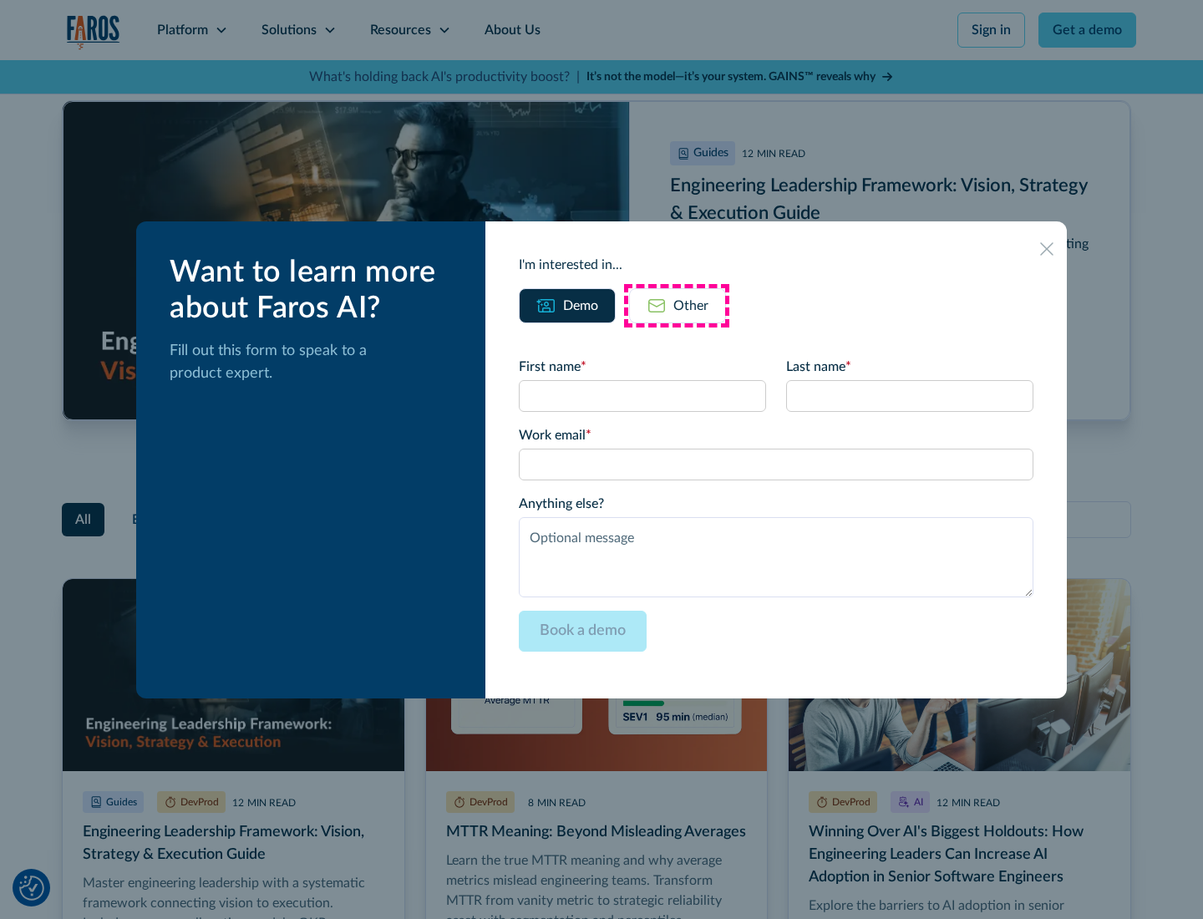
click at [677, 305] on div "Other" at bounding box center [691, 306] width 35 height 20
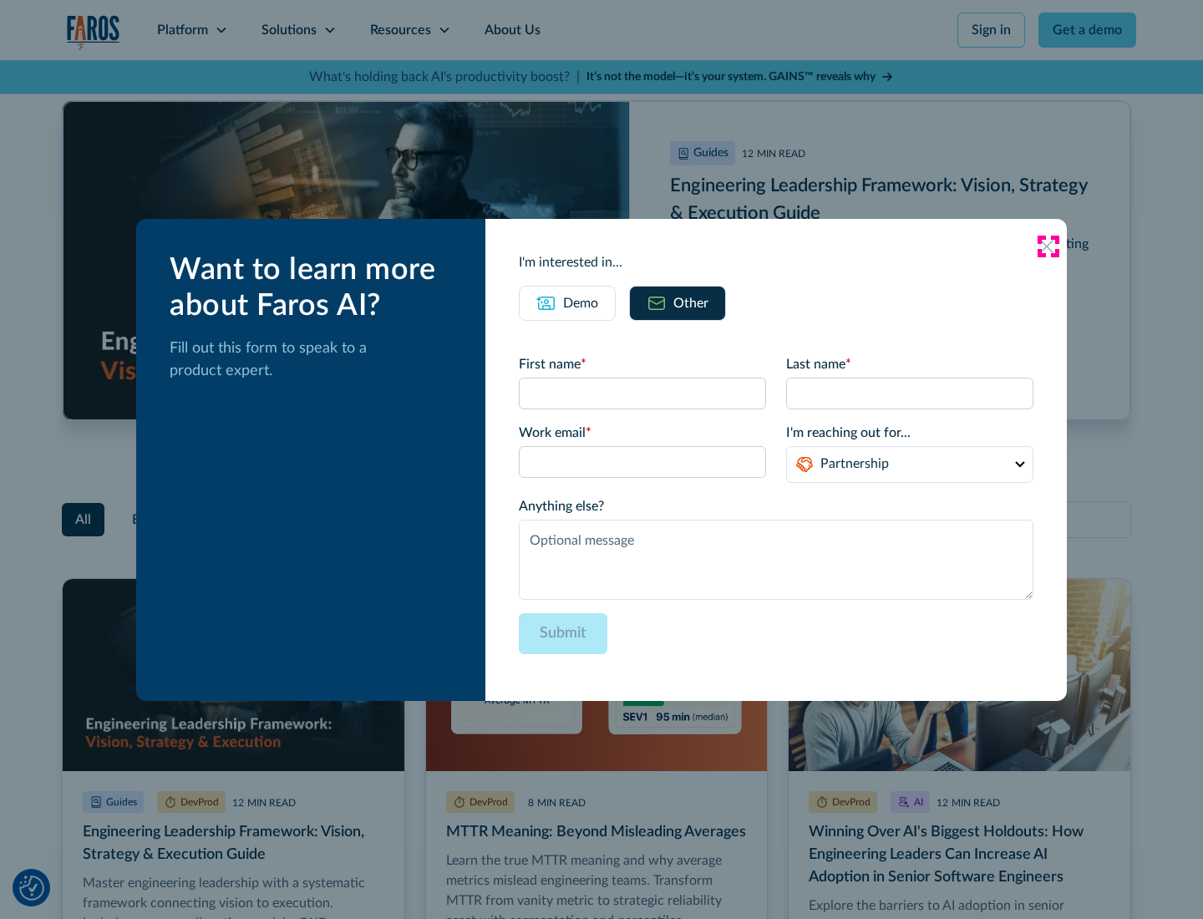
click at [1048, 246] on icon at bounding box center [1046, 246] width 13 height 13
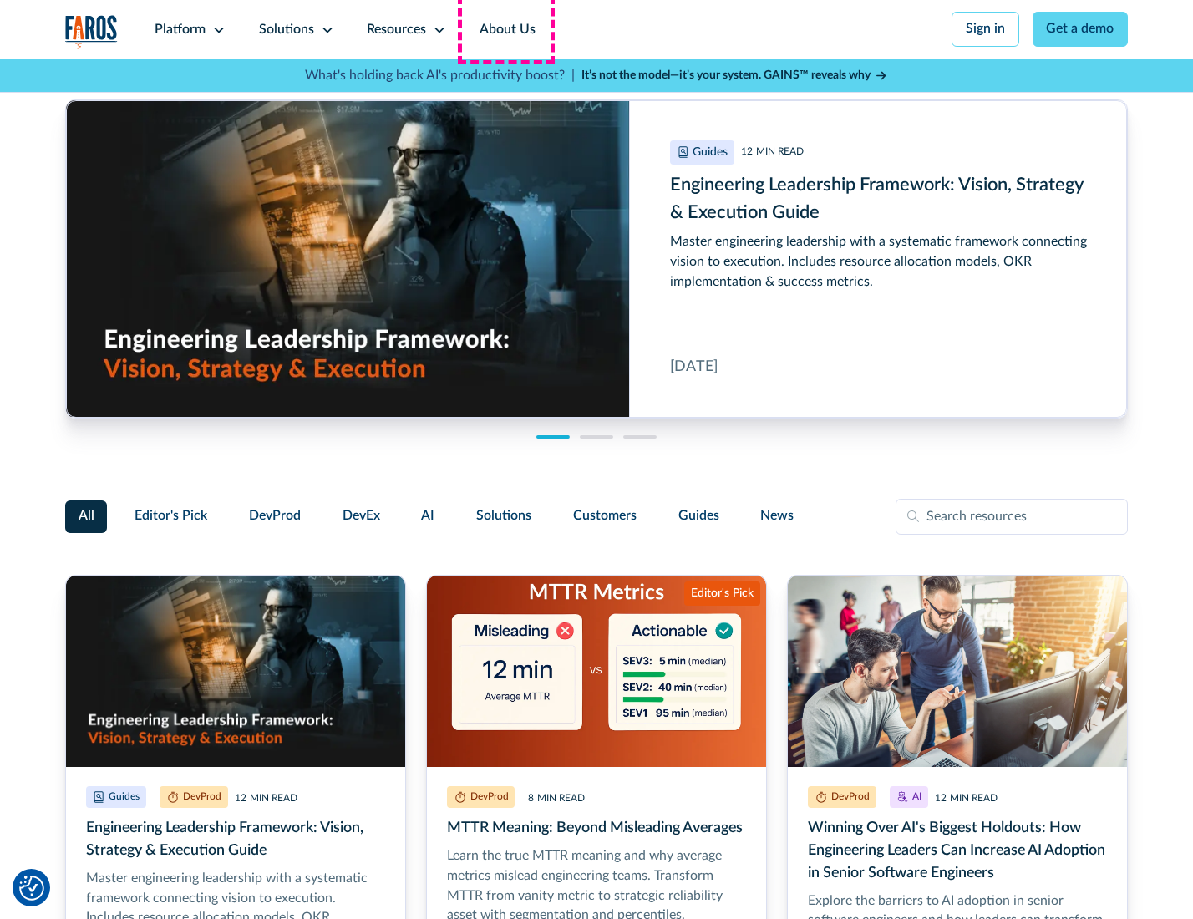
click at [506, 29] on link "About Us" at bounding box center [507, 29] width 89 height 59
